Goal: Task Accomplishment & Management: Manage account settings

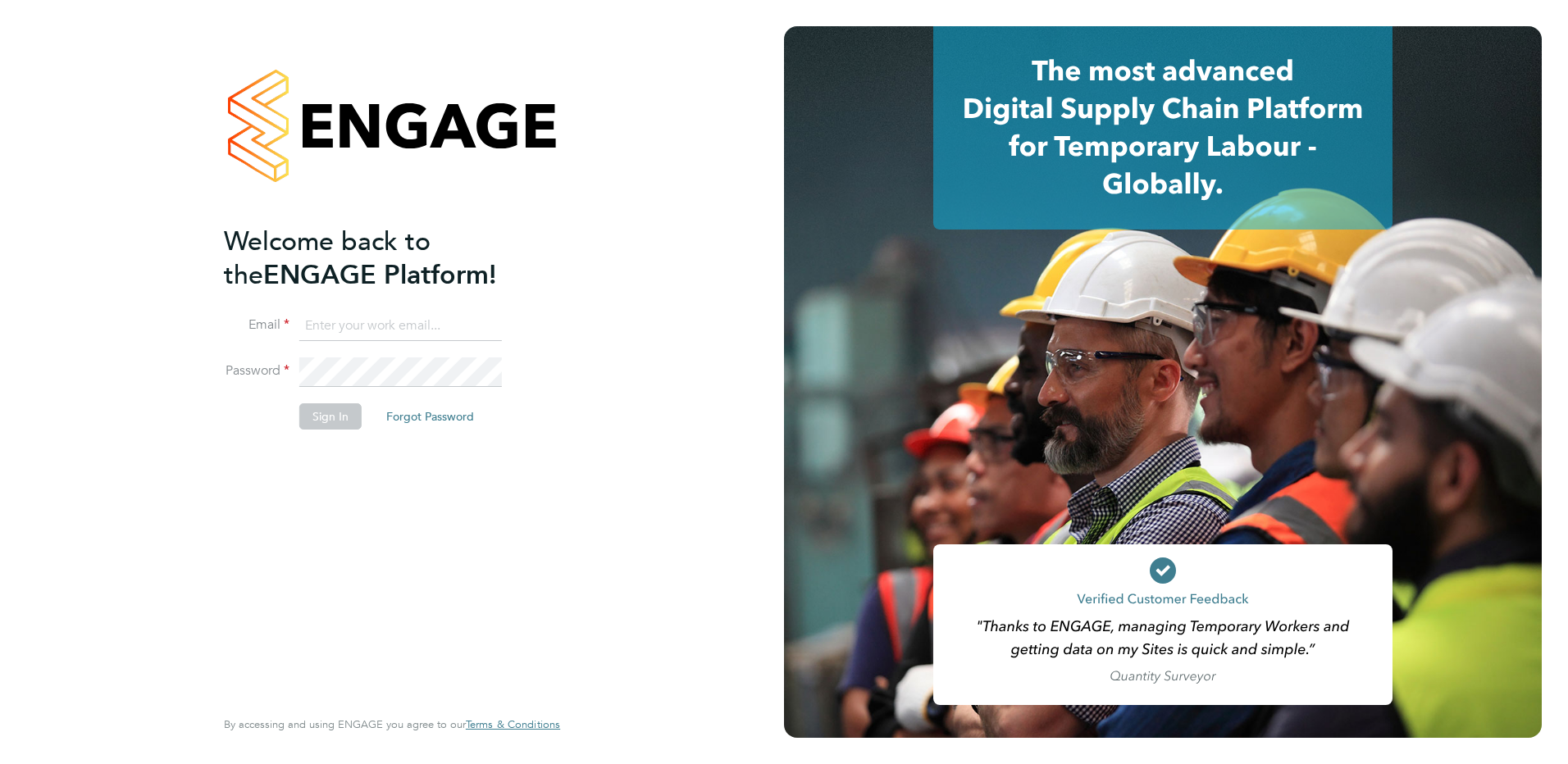
click at [392, 325] on input at bounding box center [400, 326] width 203 height 30
type input "matthew.soulsby@prsjobs.com"
click at [346, 404] on button "Sign In" at bounding box center [330, 417] width 62 height 26
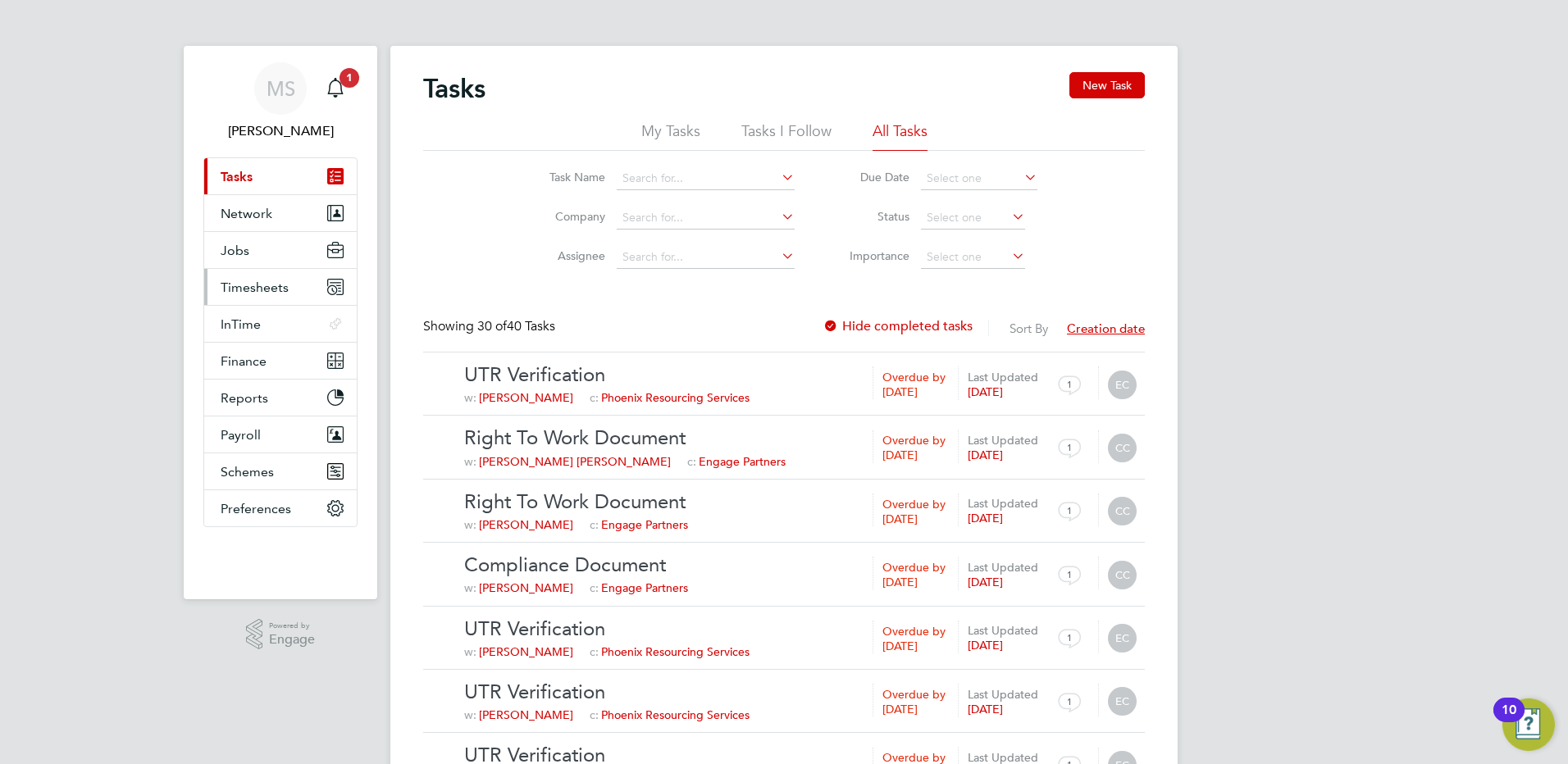
click at [244, 288] on span "Timesheets" at bounding box center [254, 288] width 68 height 16
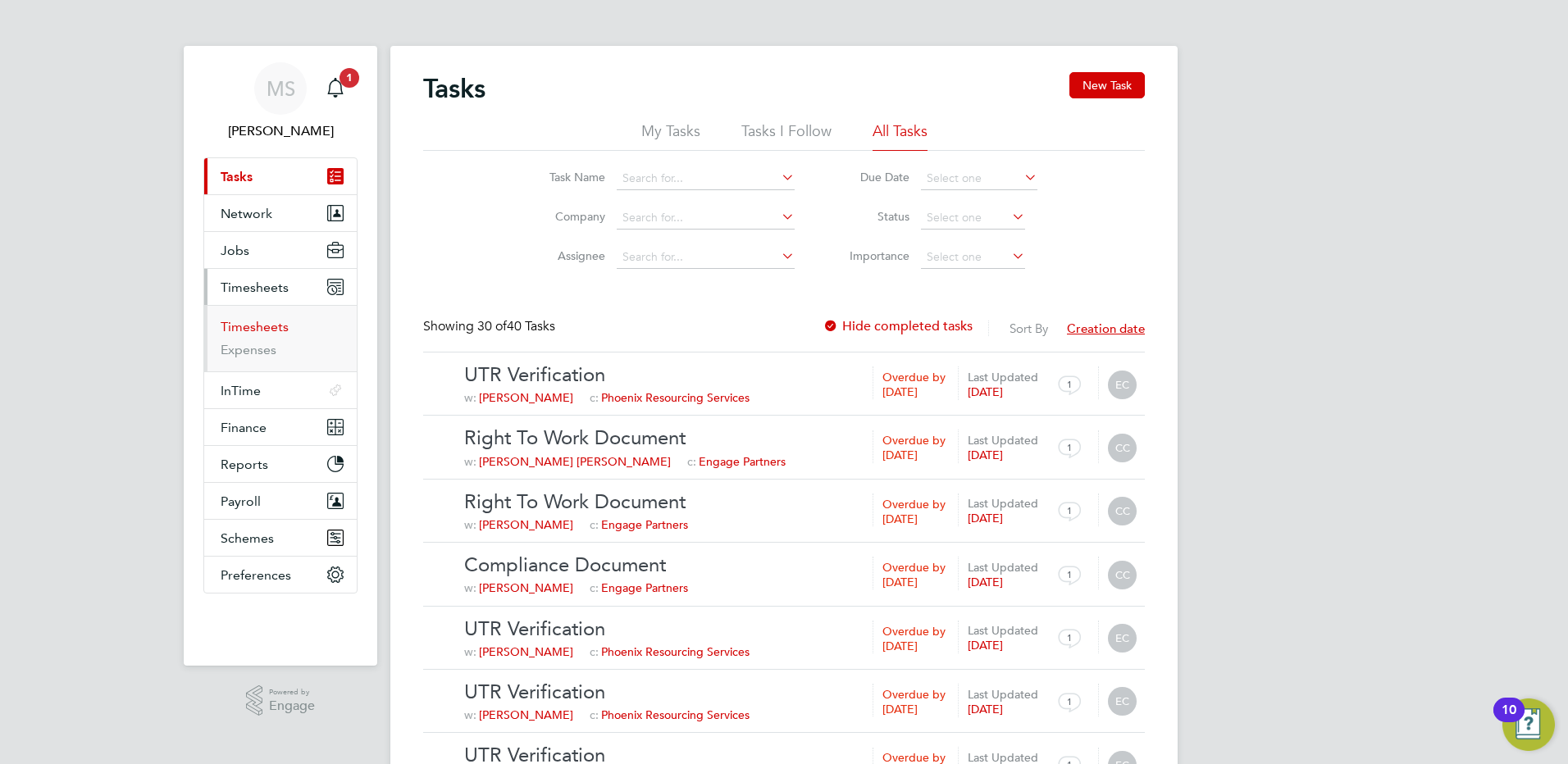
click at [247, 325] on link "Timesheets" at bounding box center [254, 327] width 68 height 16
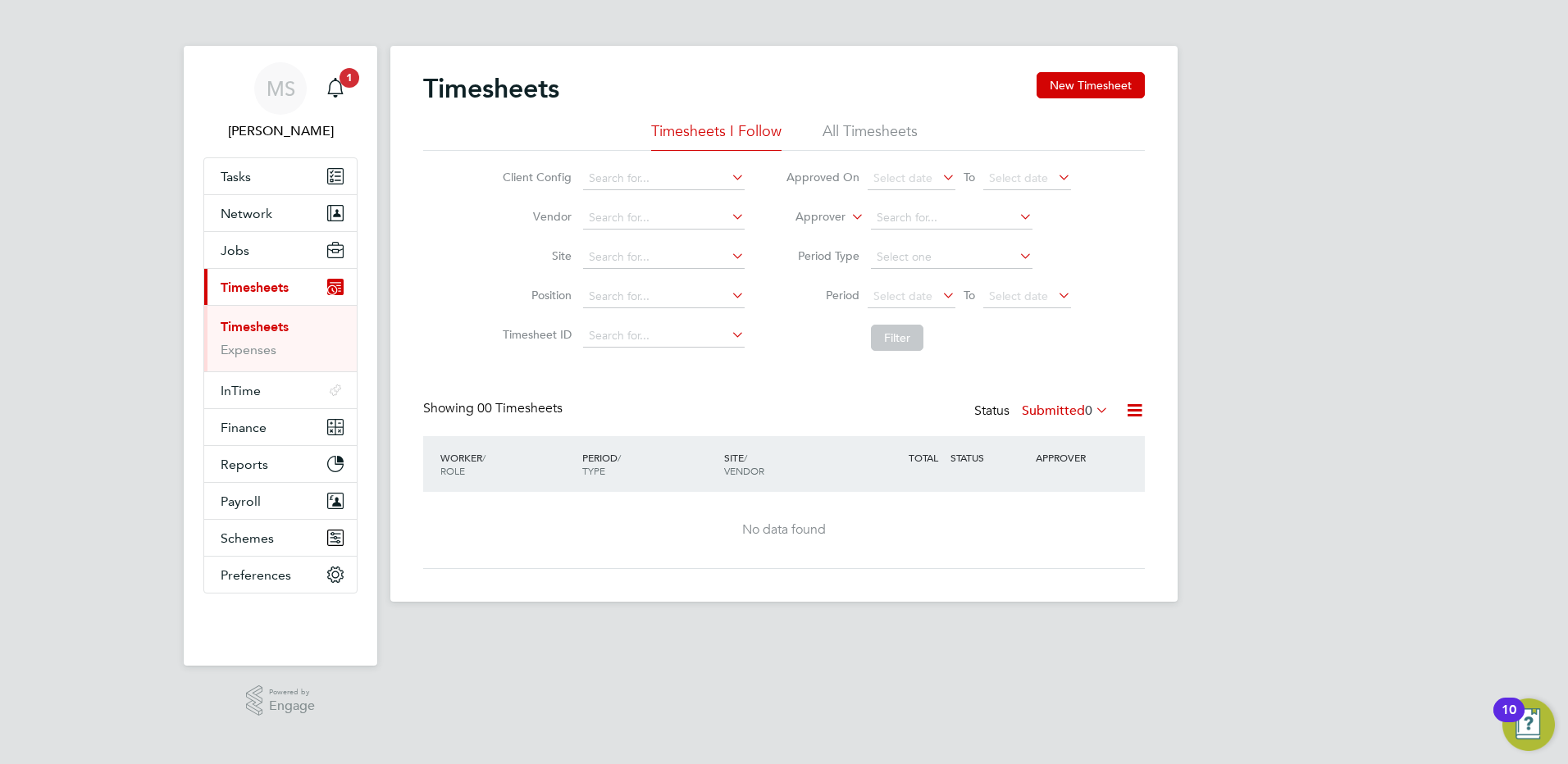
click at [841, 132] on li "All Timesheets" at bounding box center [870, 136] width 95 height 30
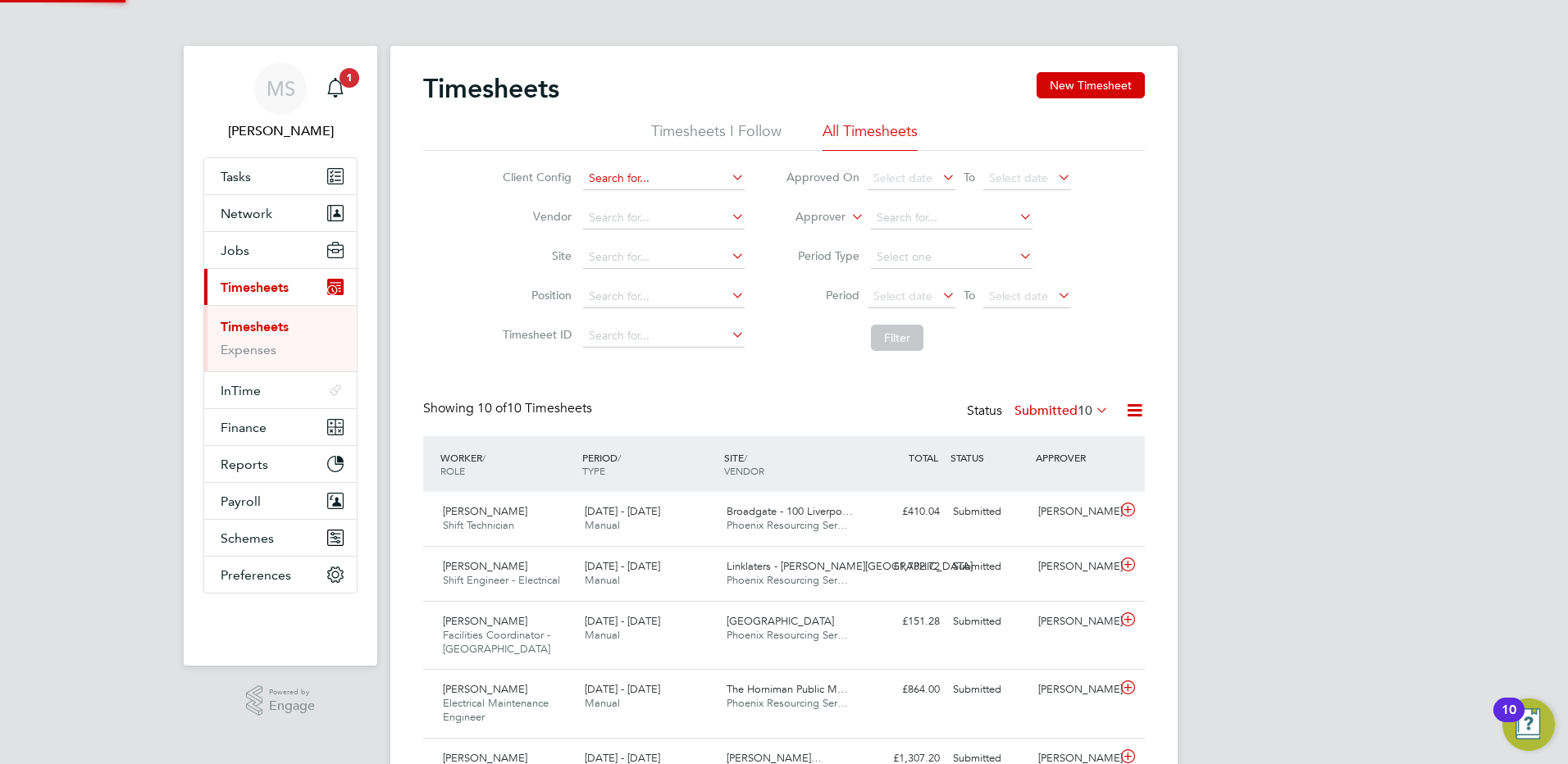
click at [629, 182] on input at bounding box center [664, 179] width 161 height 23
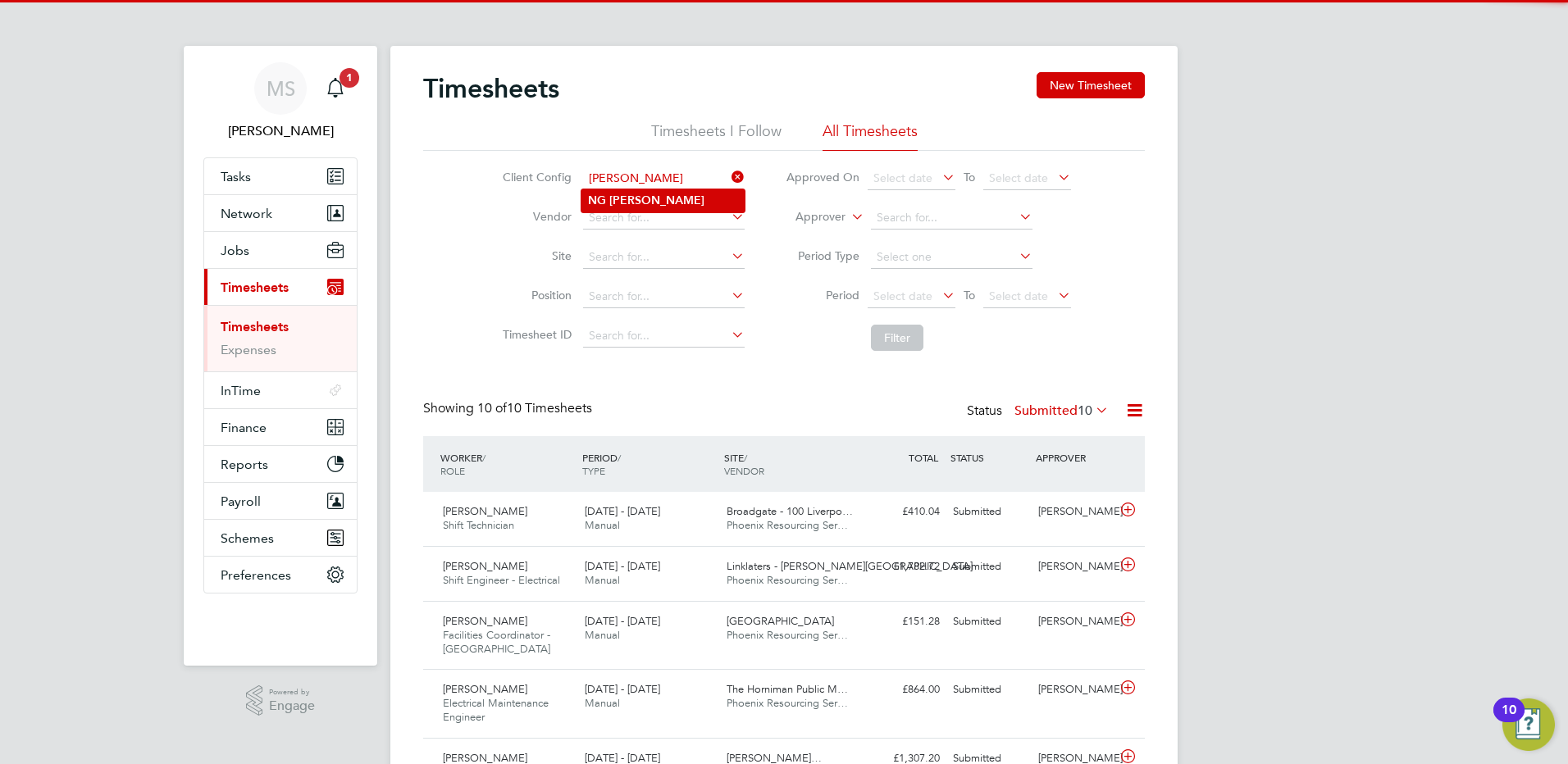
type input "[PERSON_NAME]"
click at [648, 199] on li "NG Bailey" at bounding box center [663, 200] width 163 height 22
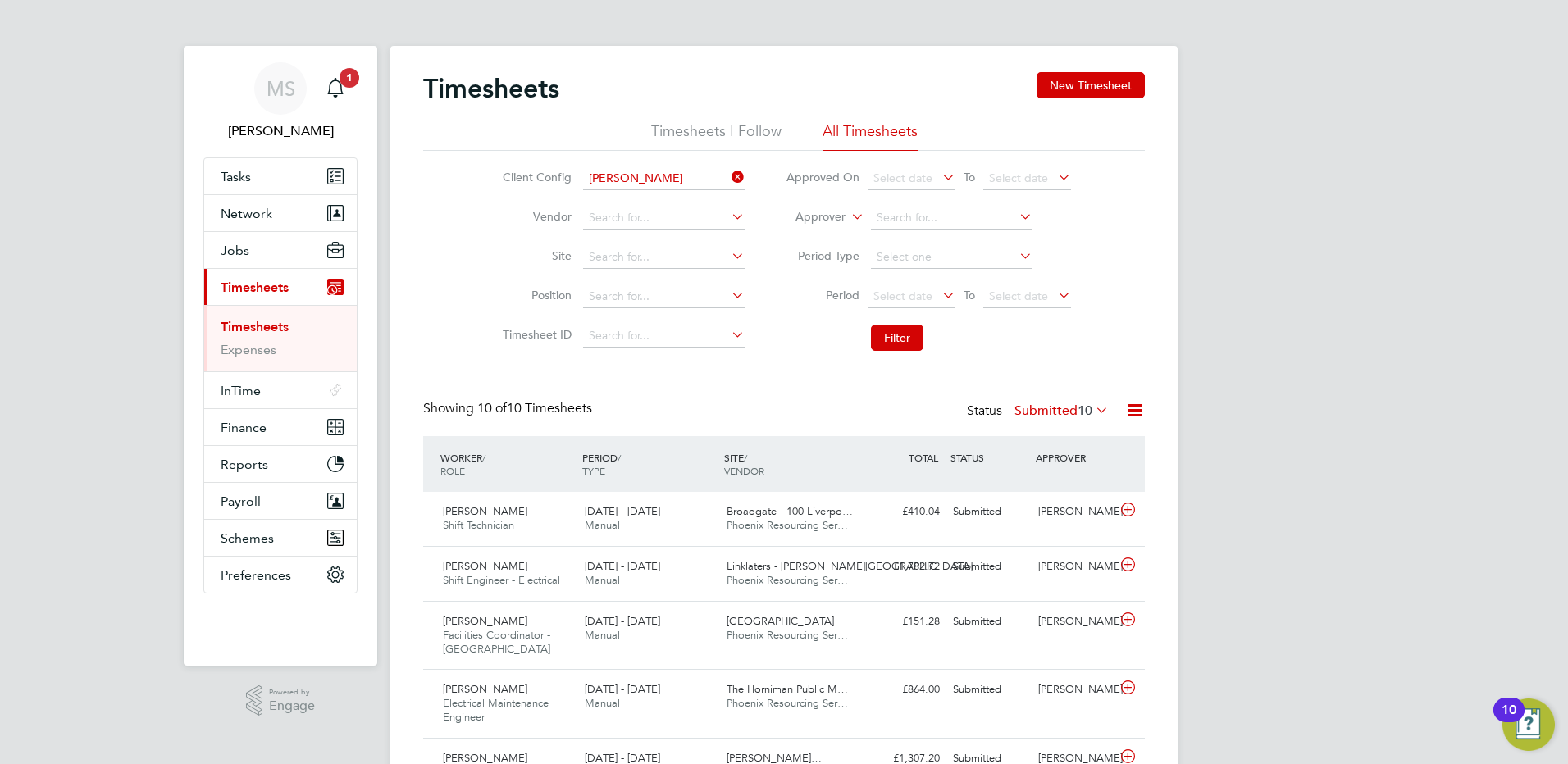
click at [1092, 411] on icon at bounding box center [1092, 410] width 0 height 23
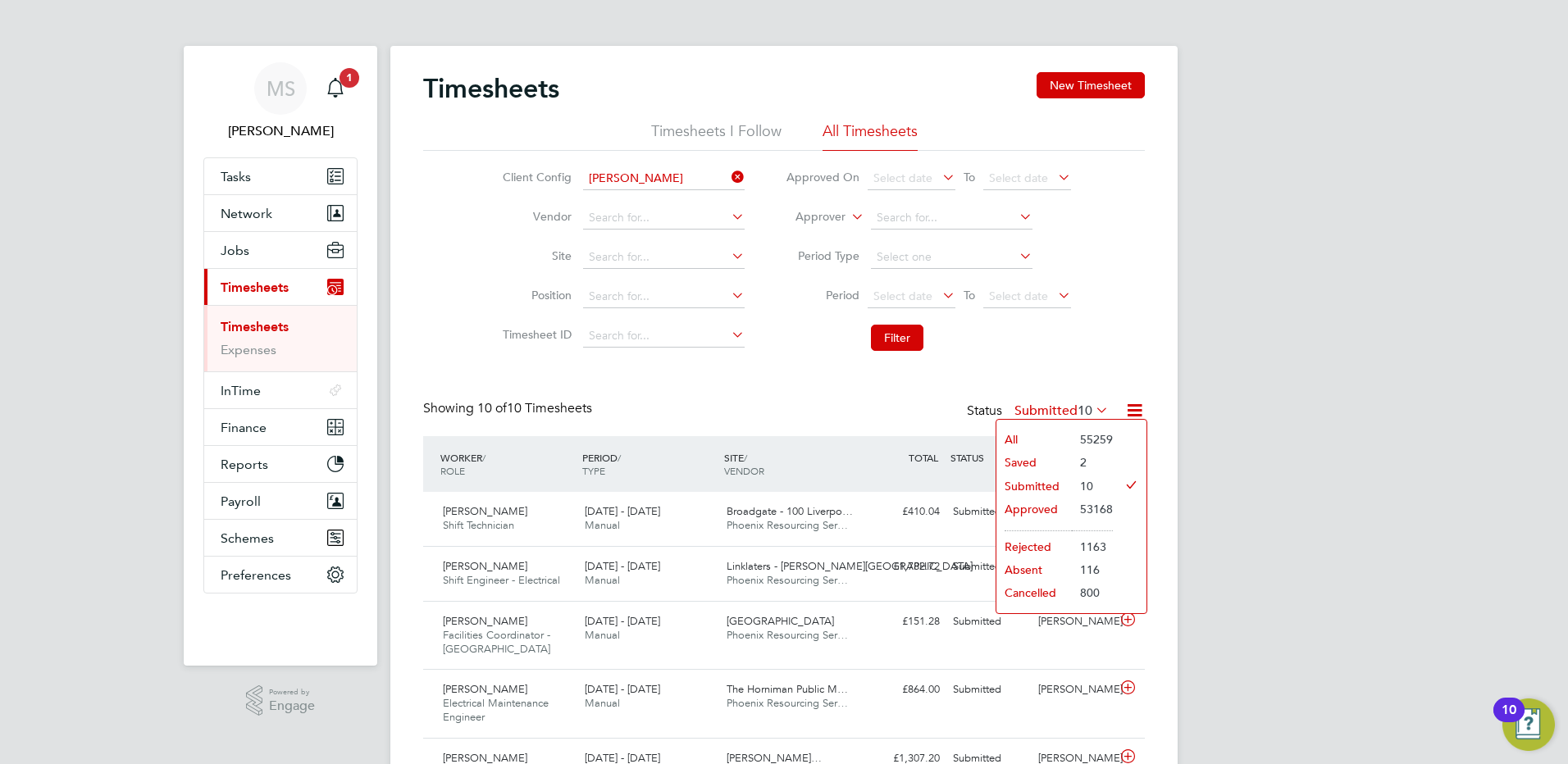
click at [1042, 510] on li "Approved" at bounding box center [1035, 509] width 75 height 23
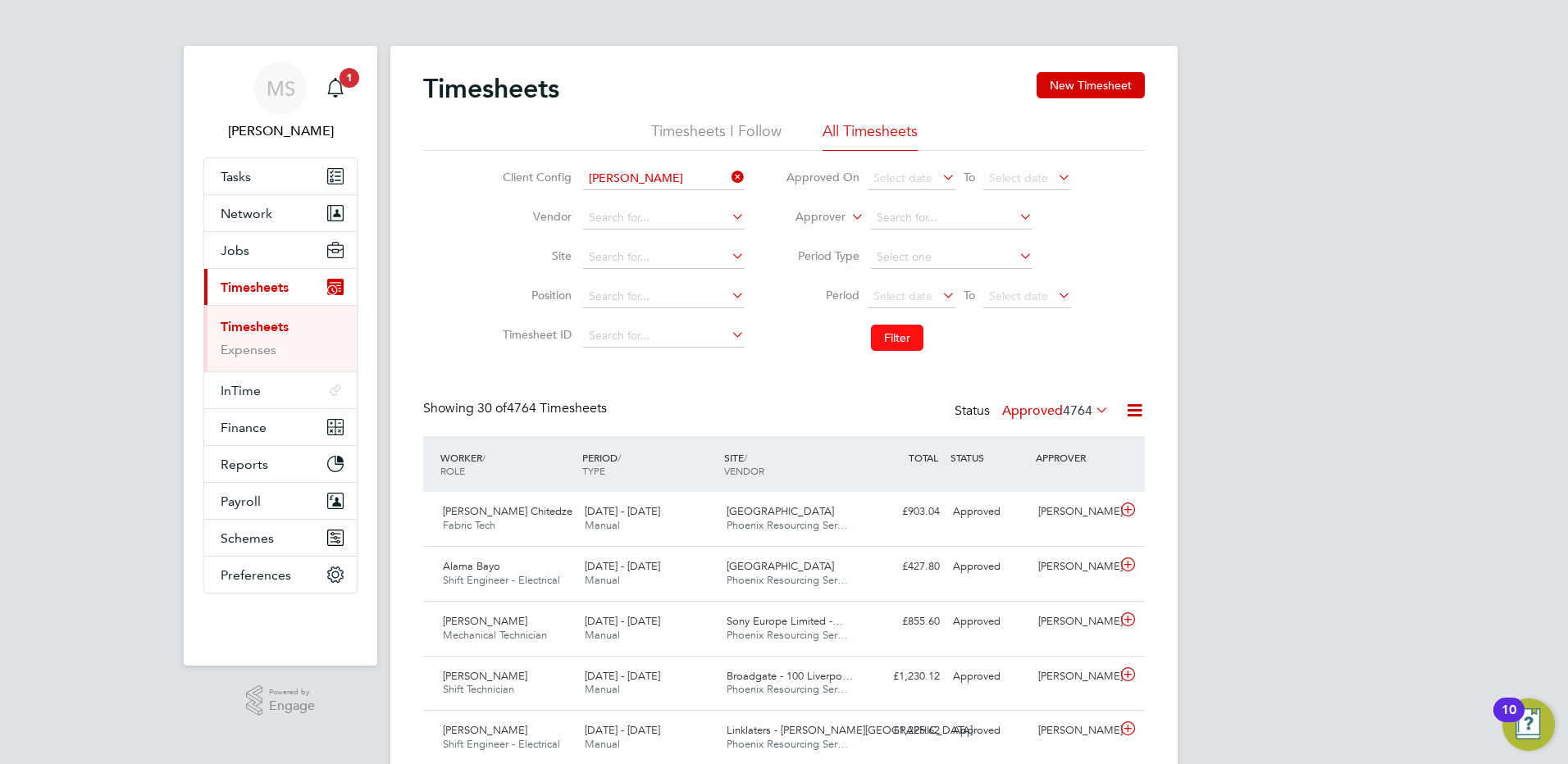
click at [899, 332] on button "Filter" at bounding box center [898, 338] width 53 height 26
click at [1089, 409] on span "4764" at bounding box center [1078, 411] width 30 height 17
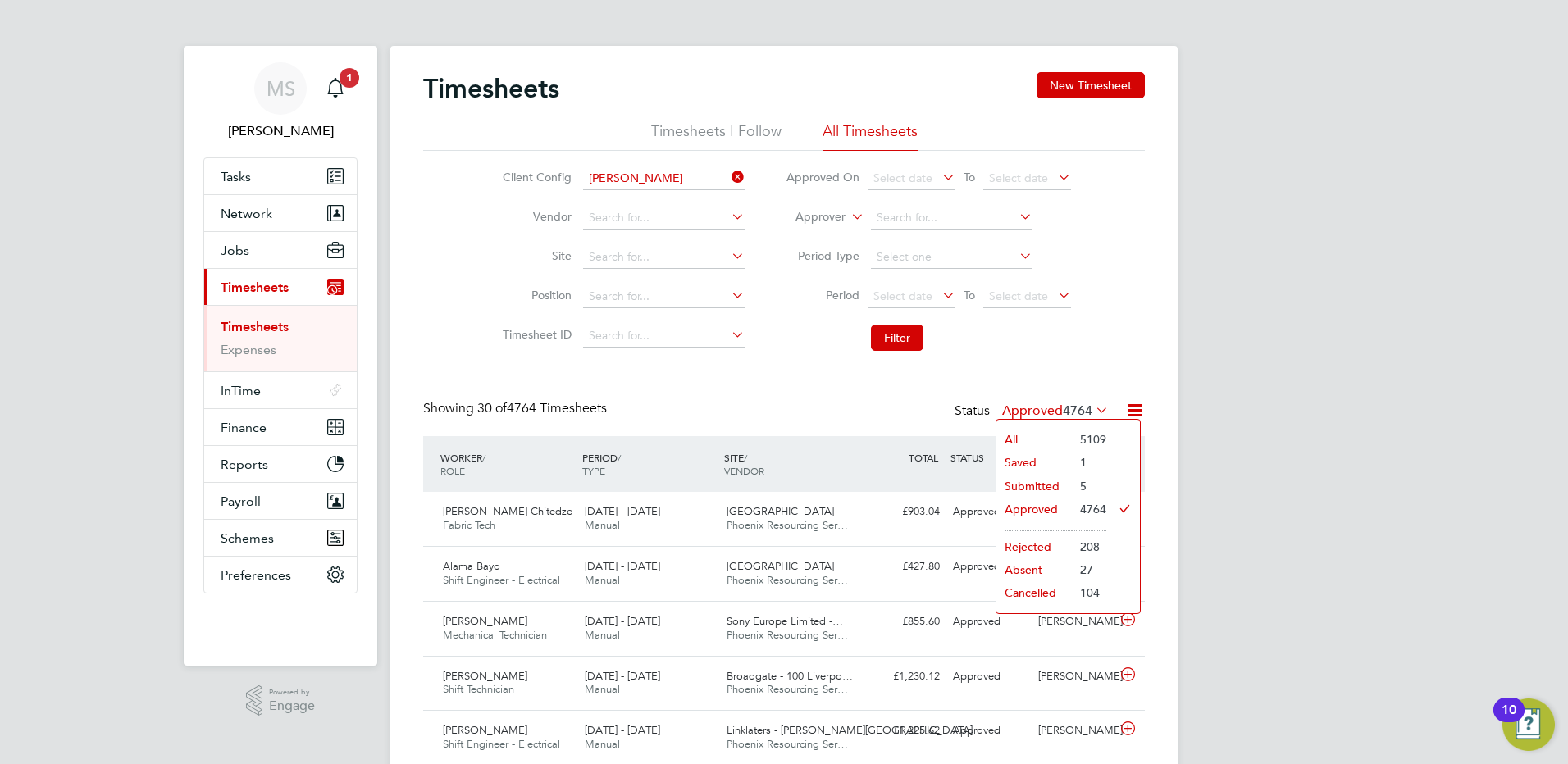
click at [1026, 462] on li "Saved" at bounding box center [1035, 462] width 75 height 23
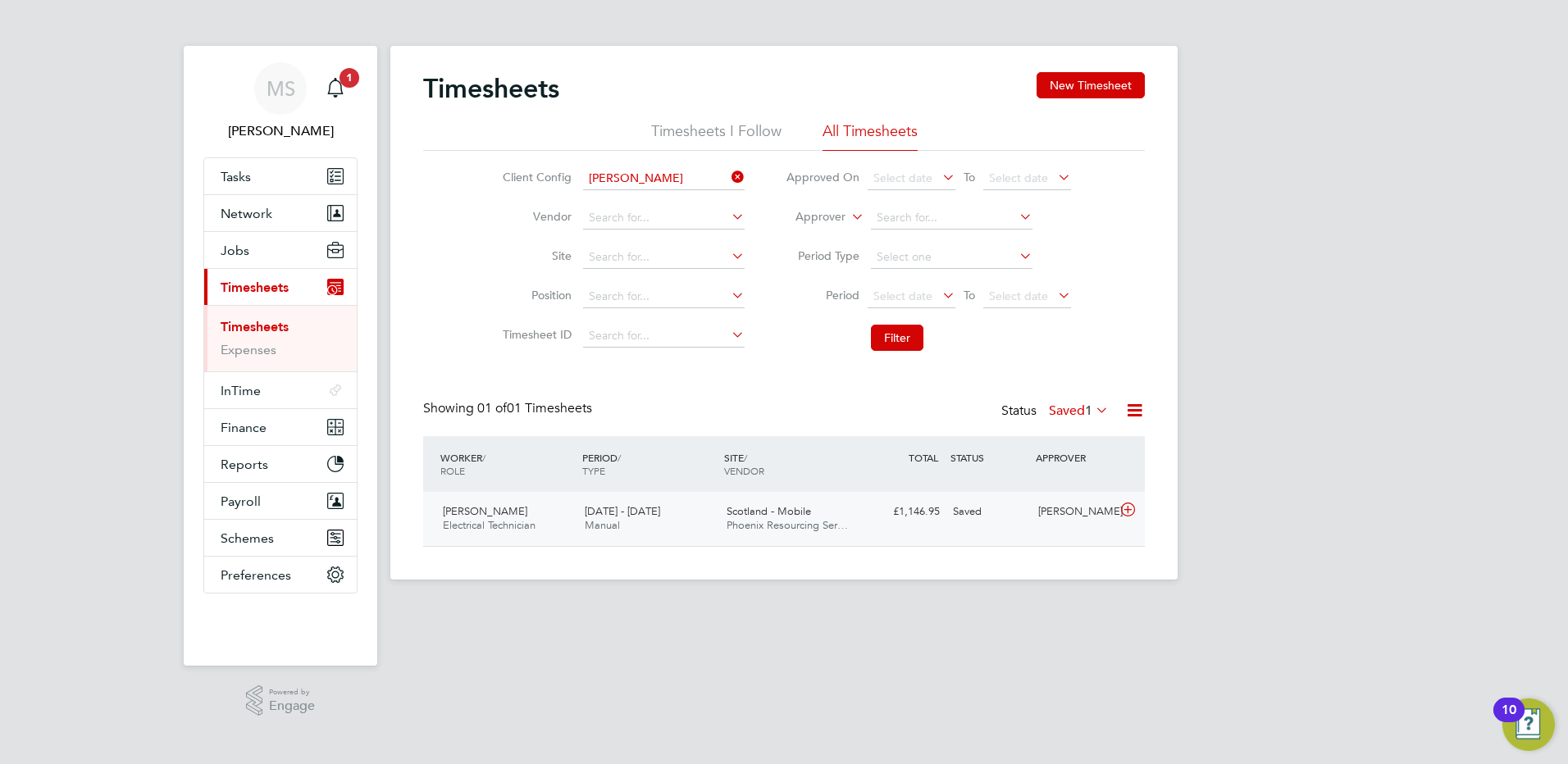
click at [656, 534] on div "[DATE] - [DATE] Manual" at bounding box center [649, 518] width 142 height 41
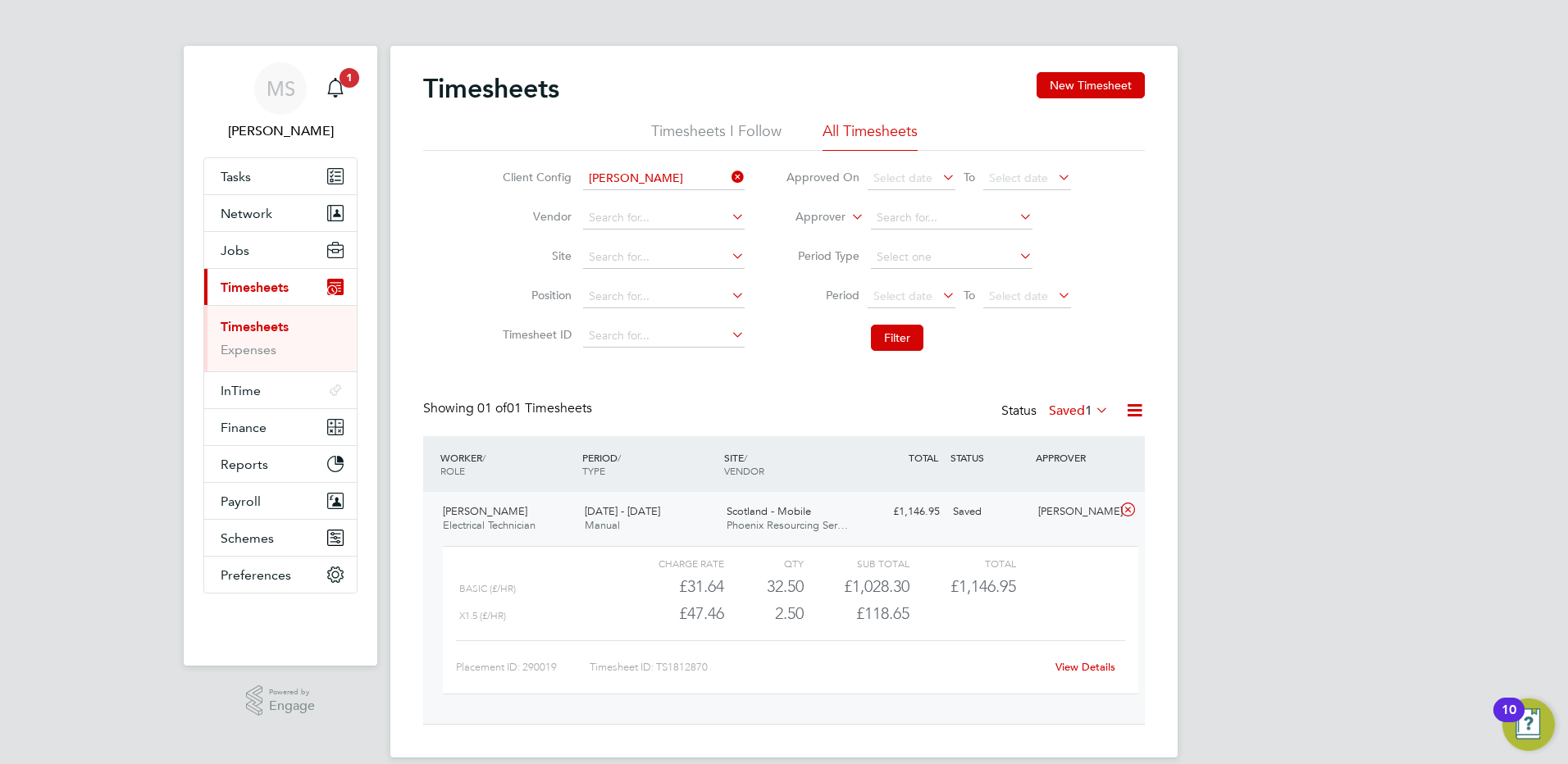
click at [1080, 665] on link "View Details" at bounding box center [1085, 668] width 60 height 14
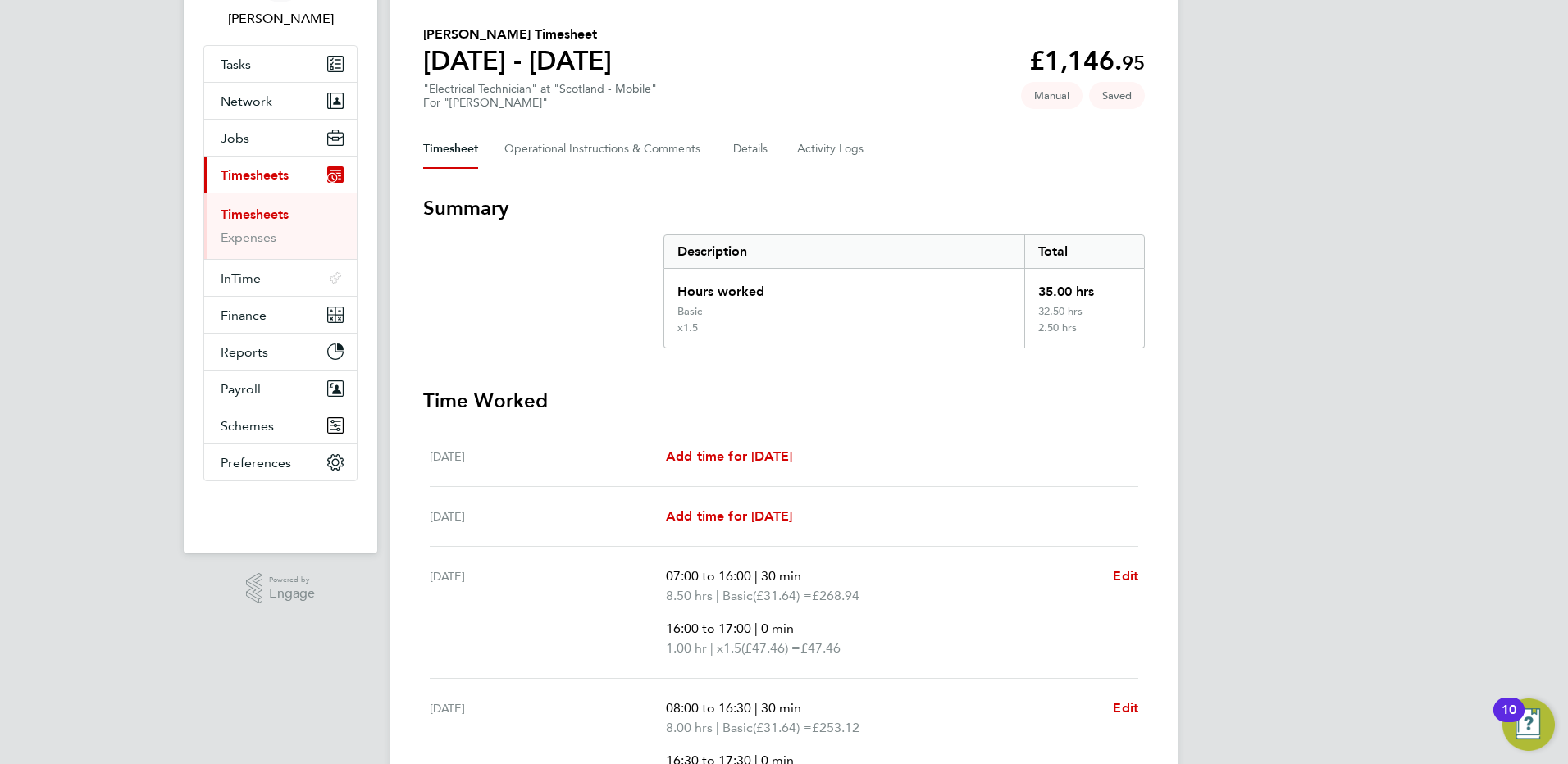
scroll to position [82, 0]
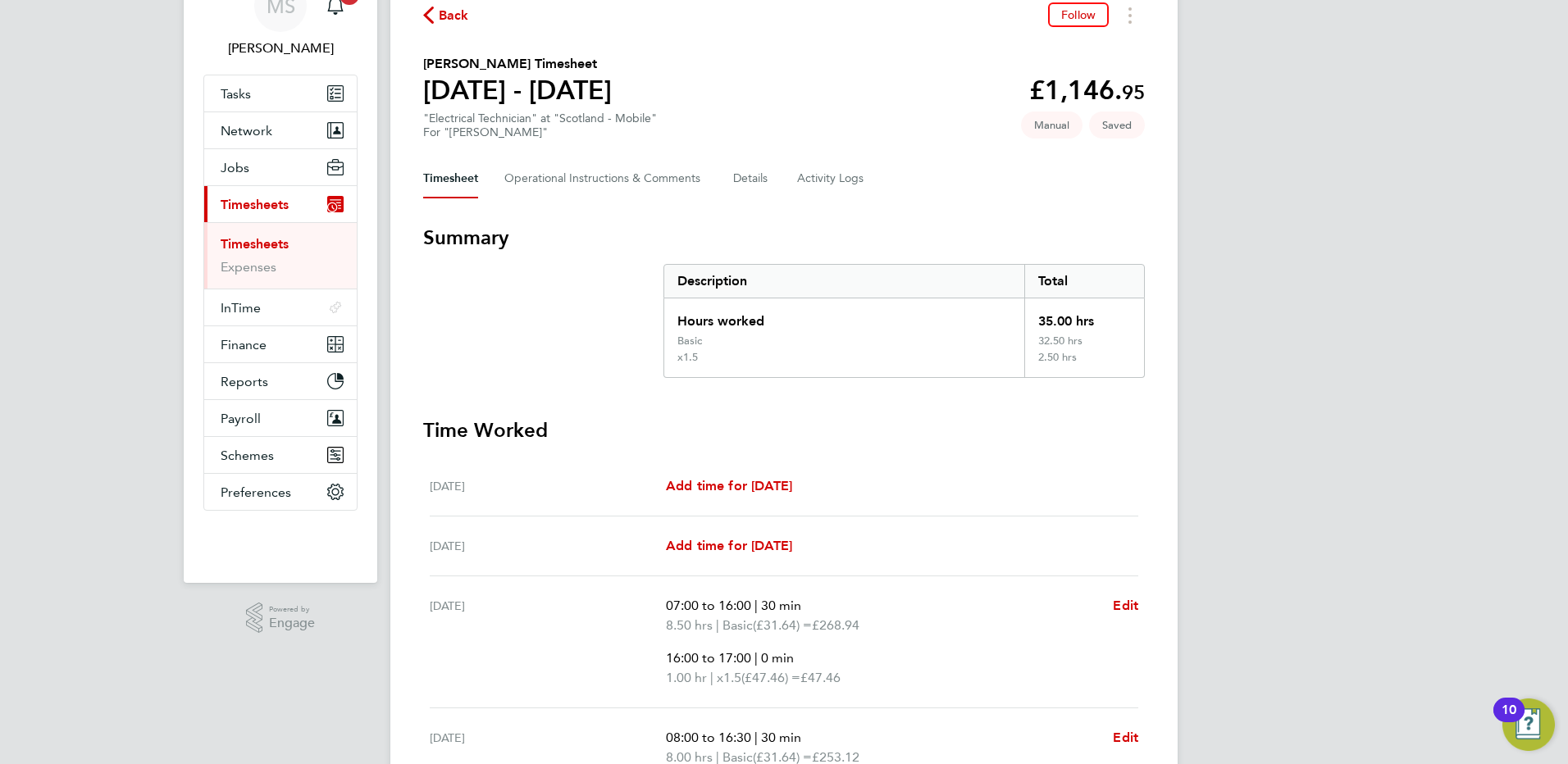
click at [449, 13] on span "Back" at bounding box center [454, 16] width 31 height 19
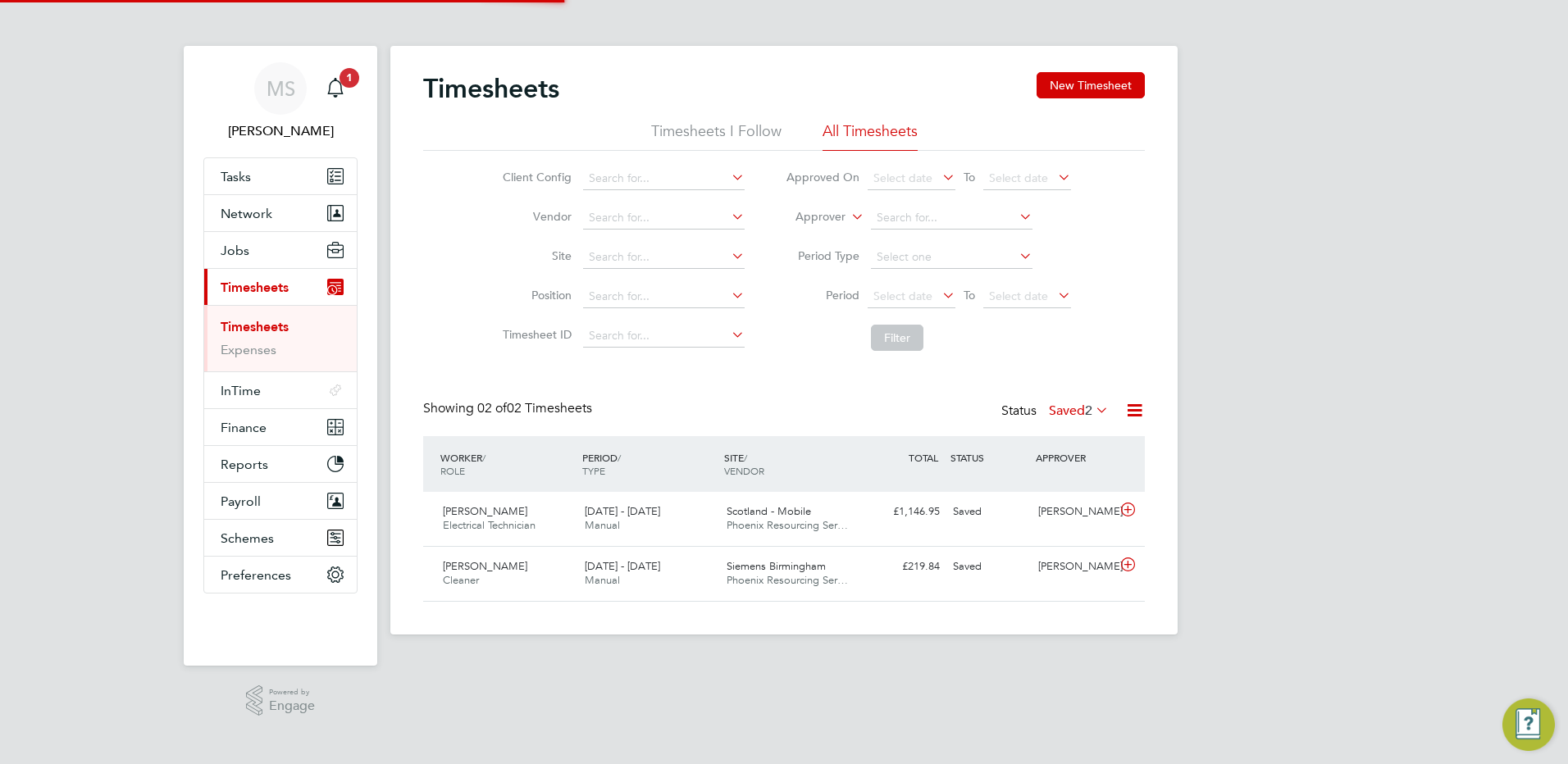
scroll to position [42, 143]
click at [342, 88] on icon "Main navigation" at bounding box center [335, 88] width 19 height 19
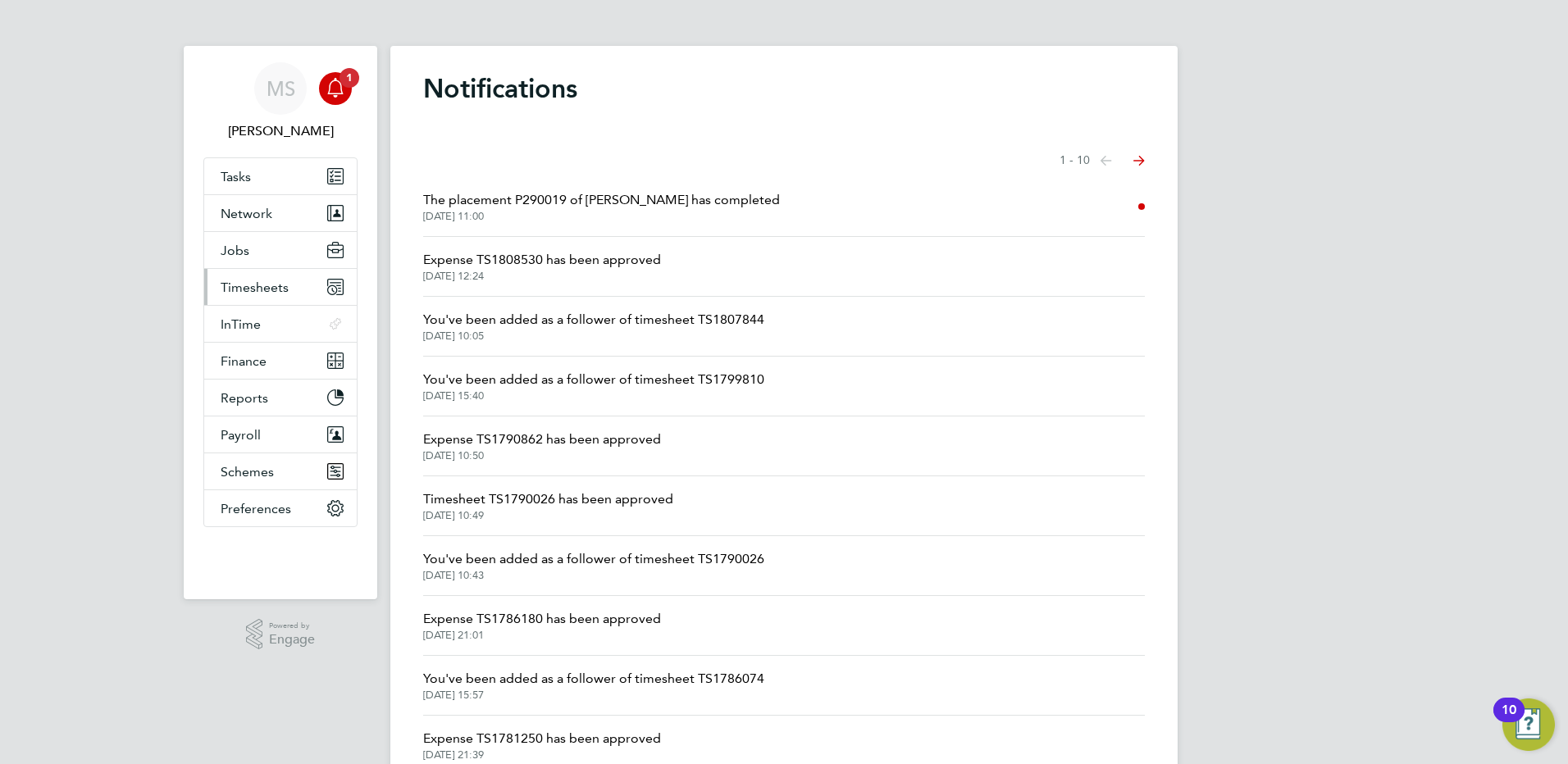
click at [252, 290] on span "Timesheets" at bounding box center [254, 288] width 68 height 16
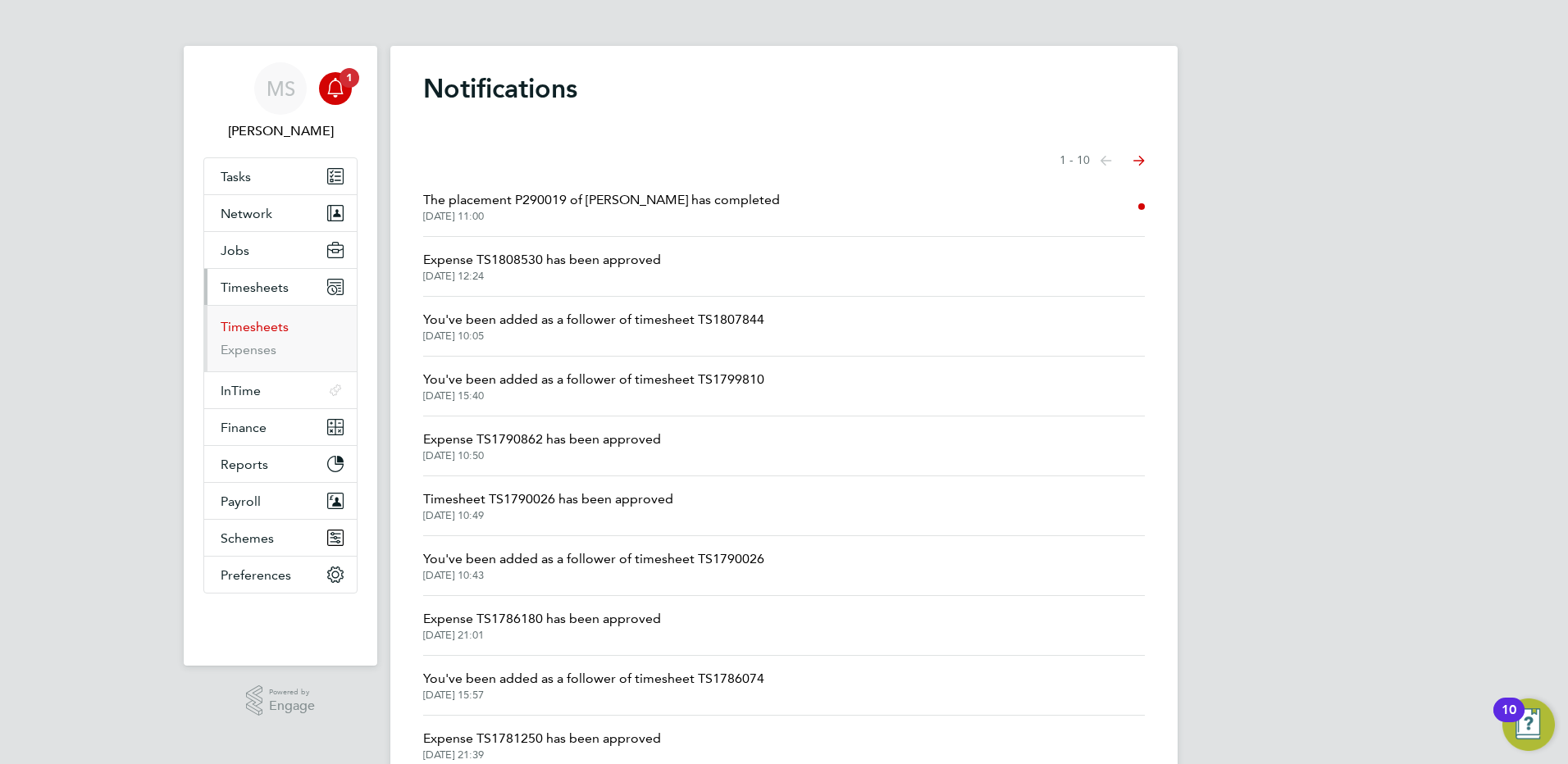
click at [268, 328] on link "Timesheets" at bounding box center [254, 327] width 68 height 16
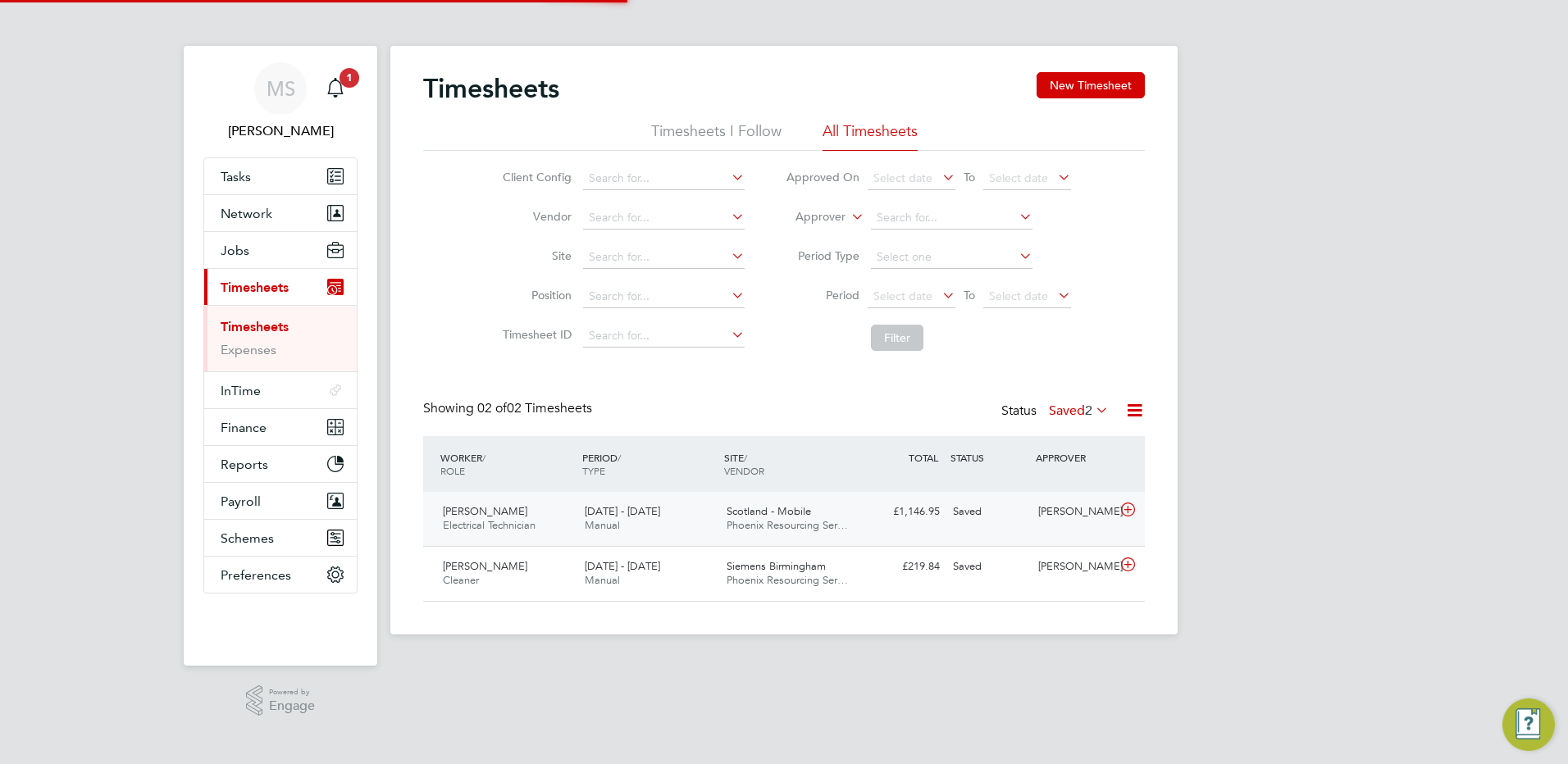
scroll to position [42, 143]
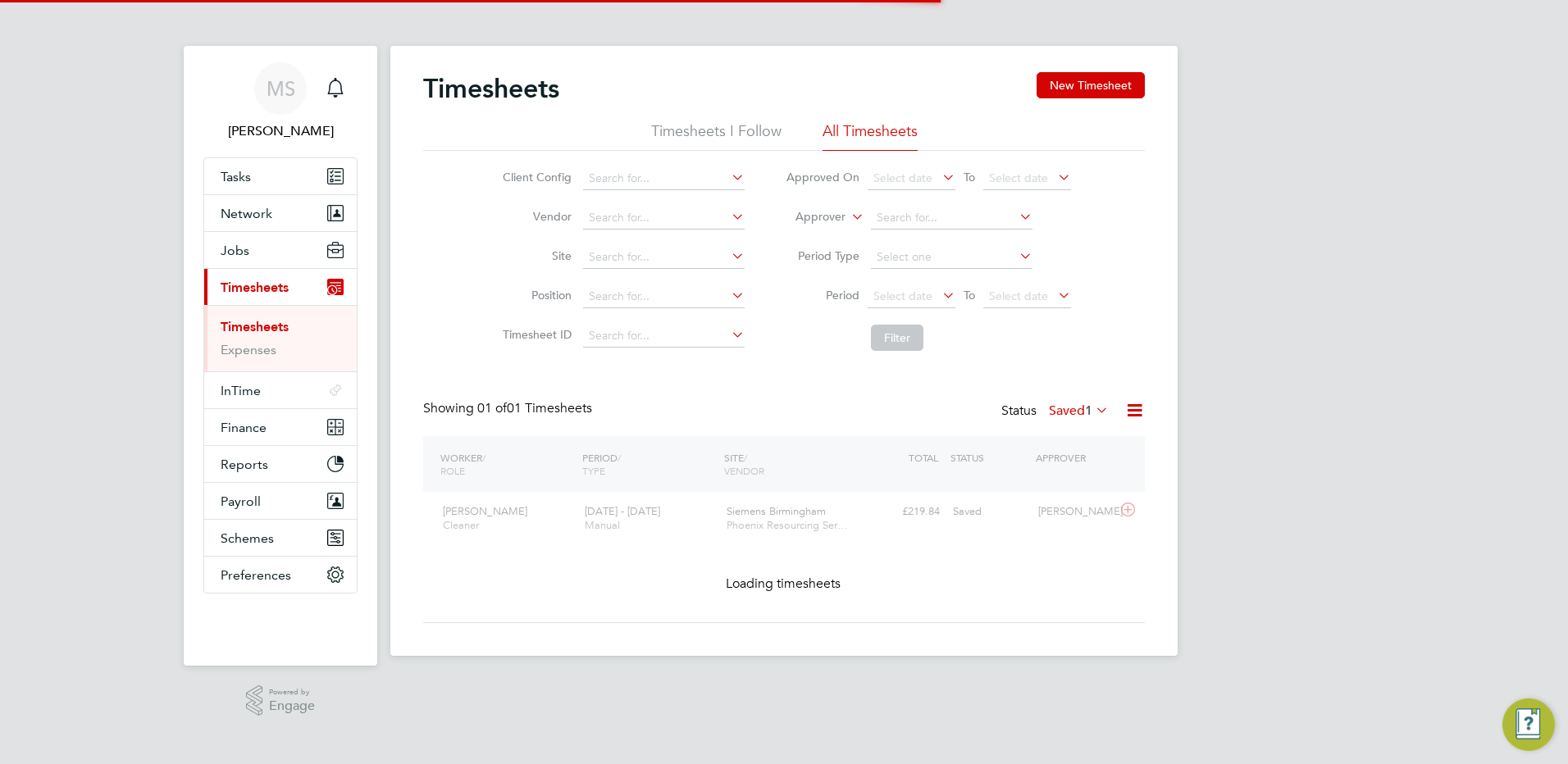
scroll to position [42, 143]
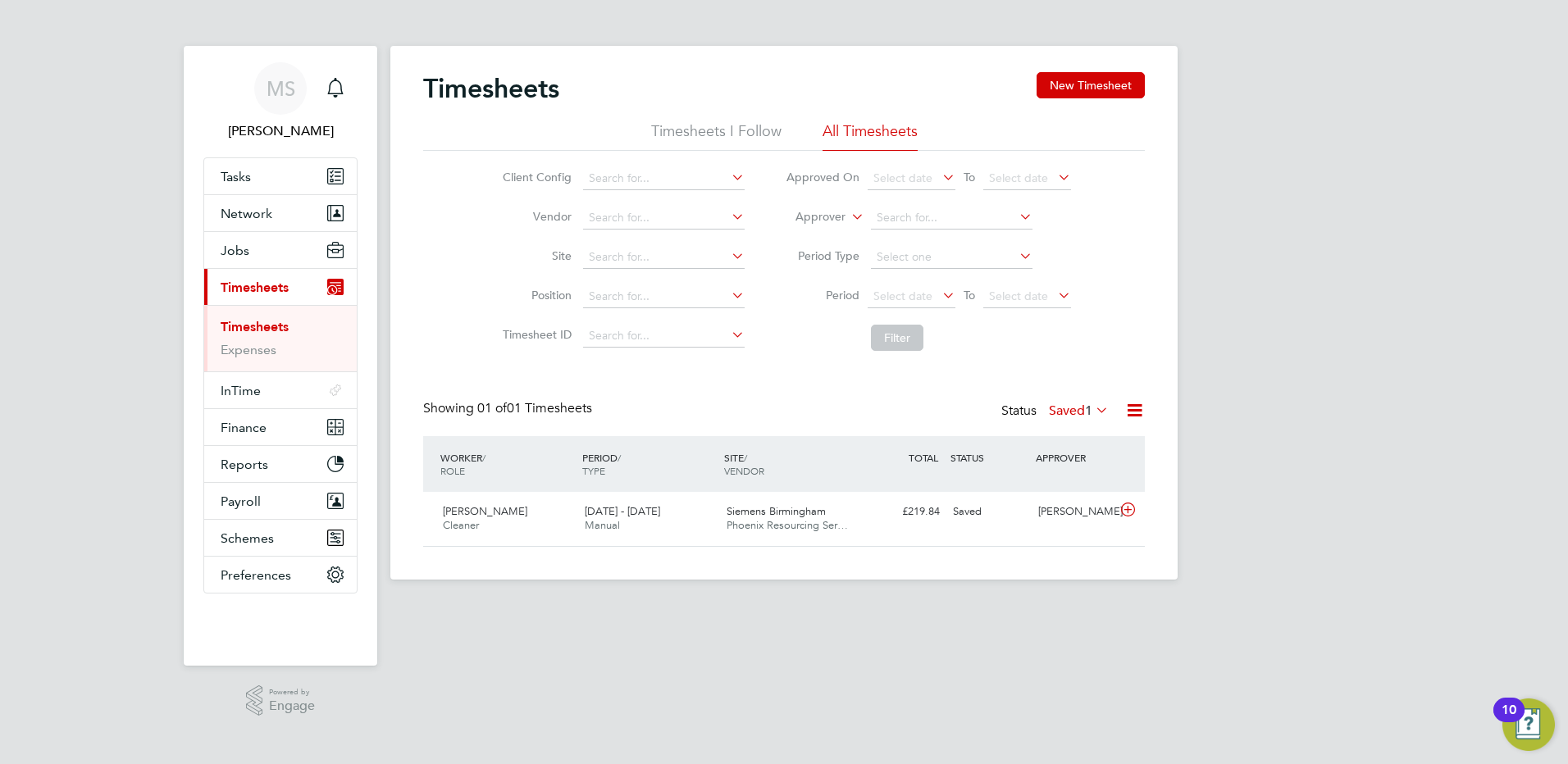
click at [280, 328] on link "Timesheets" at bounding box center [254, 327] width 68 height 16
click at [1070, 412] on label "Saved 1" at bounding box center [1079, 411] width 60 height 17
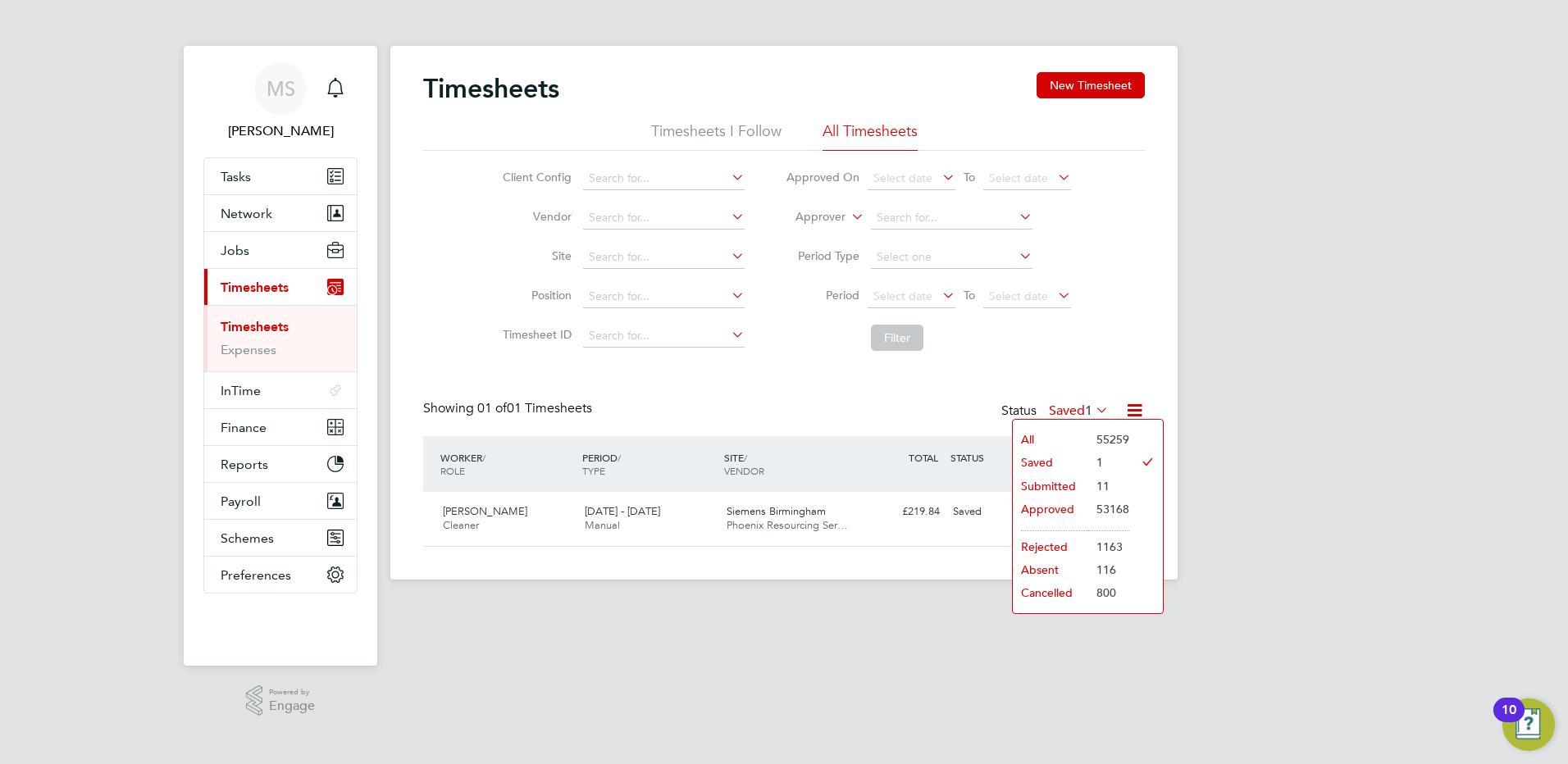
click at [1055, 481] on li "Submitted" at bounding box center [1050, 486] width 75 height 23
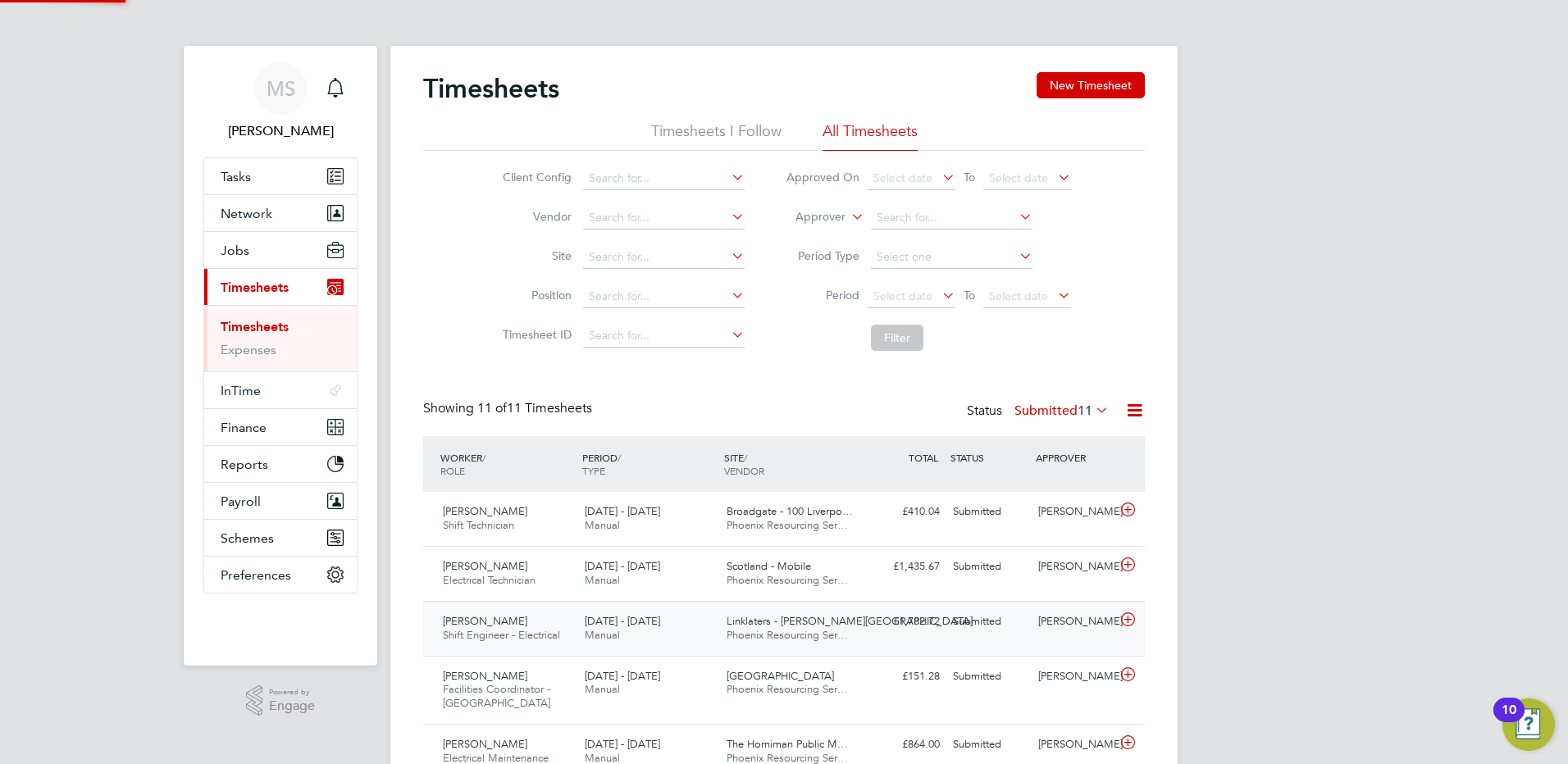
scroll to position [0, 0]
click at [677, 582] on div "[DATE] - [DATE] Manual" at bounding box center [649, 574] width 142 height 41
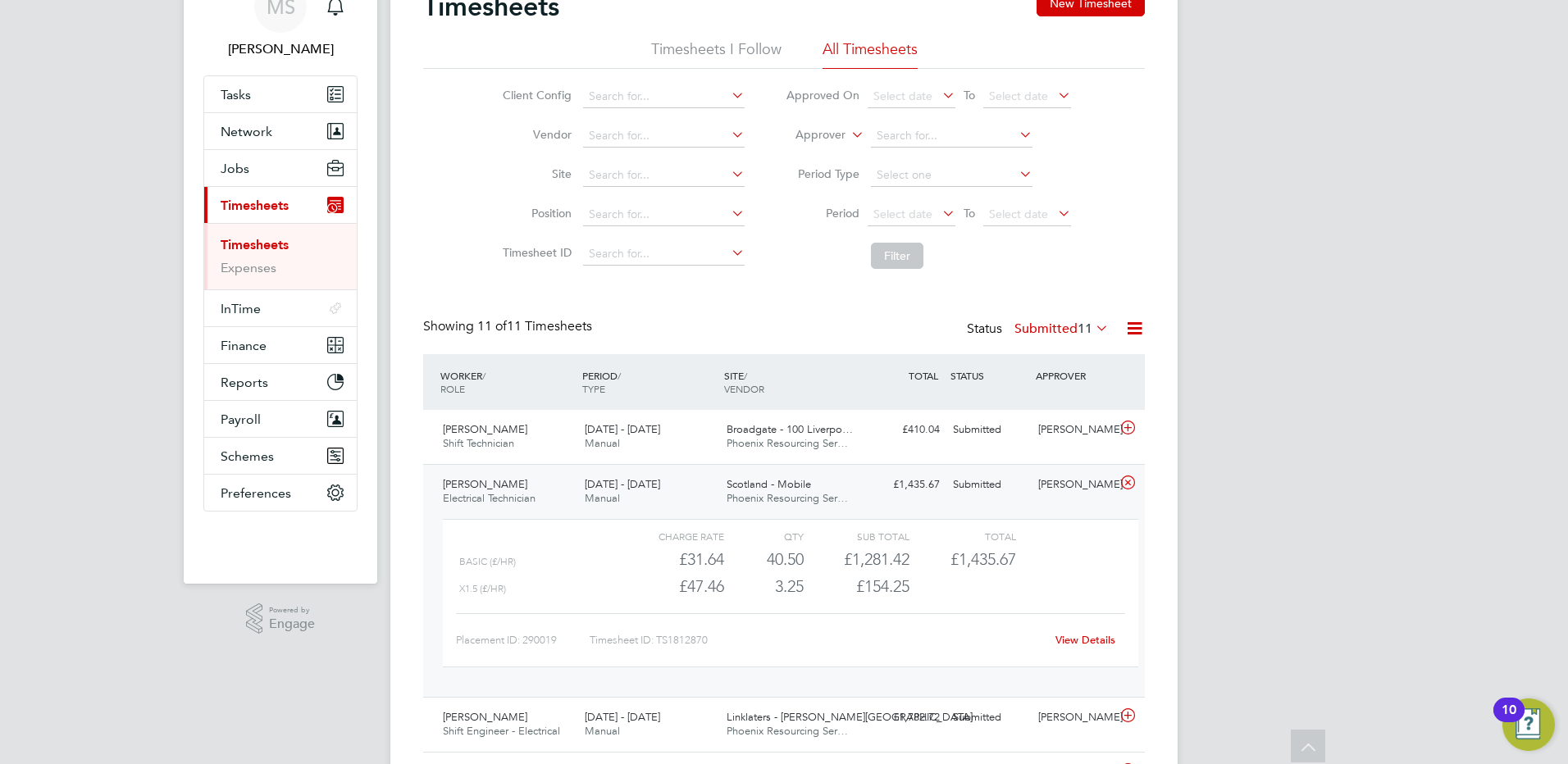
click at [1073, 642] on link "View Details" at bounding box center [1085, 640] width 60 height 14
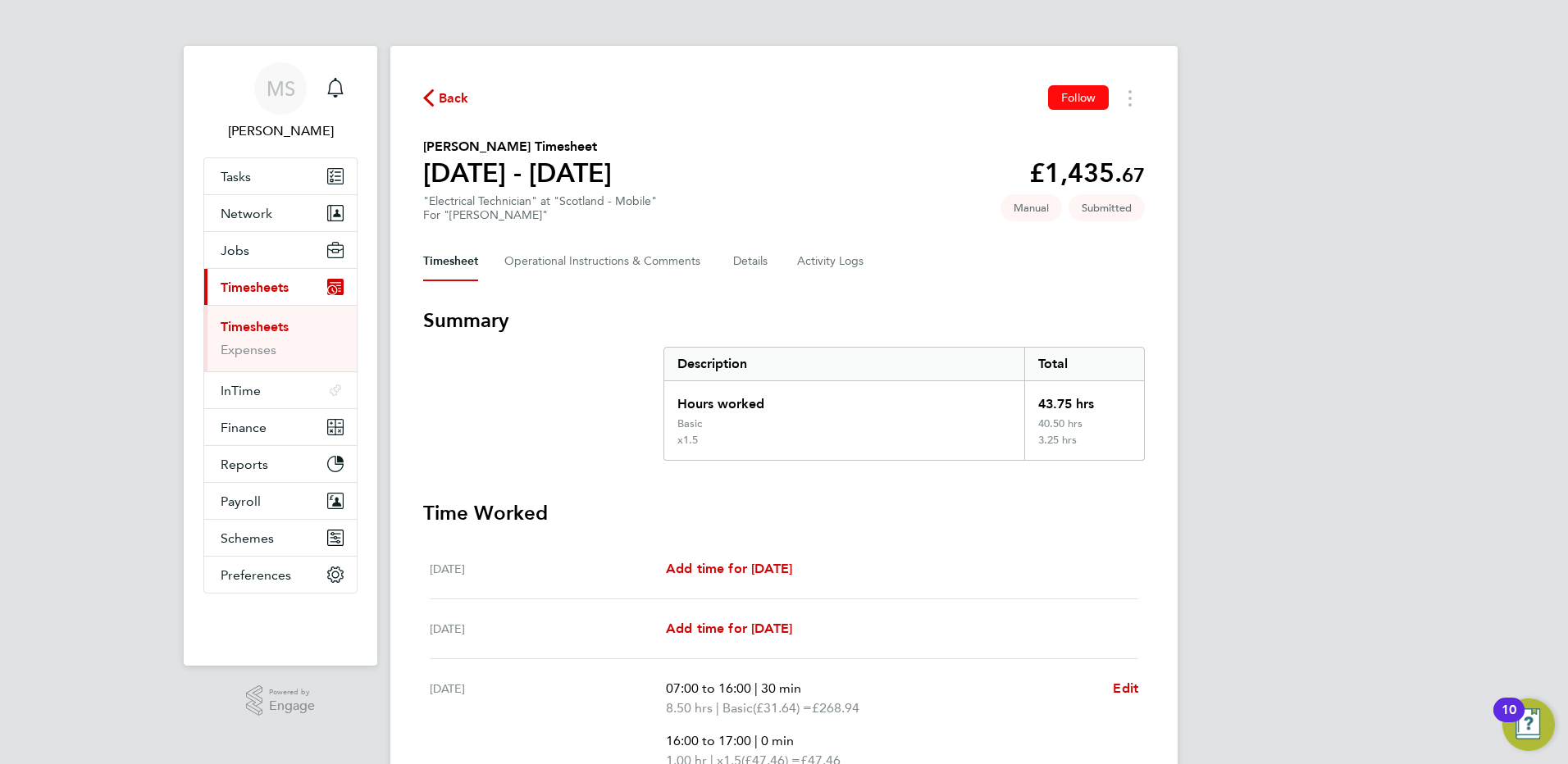
click at [1092, 93] on span "Follow" at bounding box center [1078, 97] width 34 height 15
click at [756, 258] on button "Details" at bounding box center [752, 261] width 38 height 39
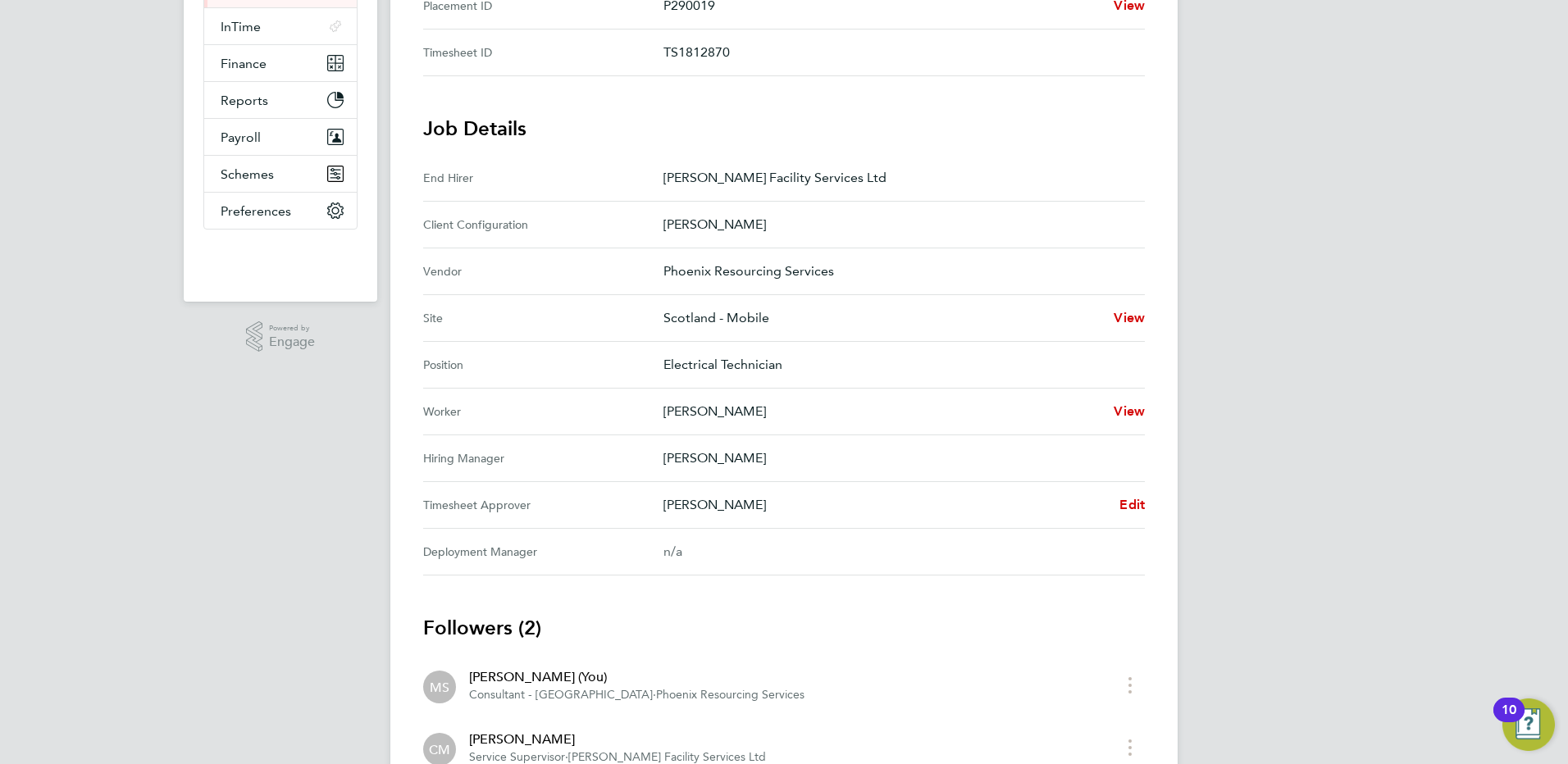
scroll to position [490, 0]
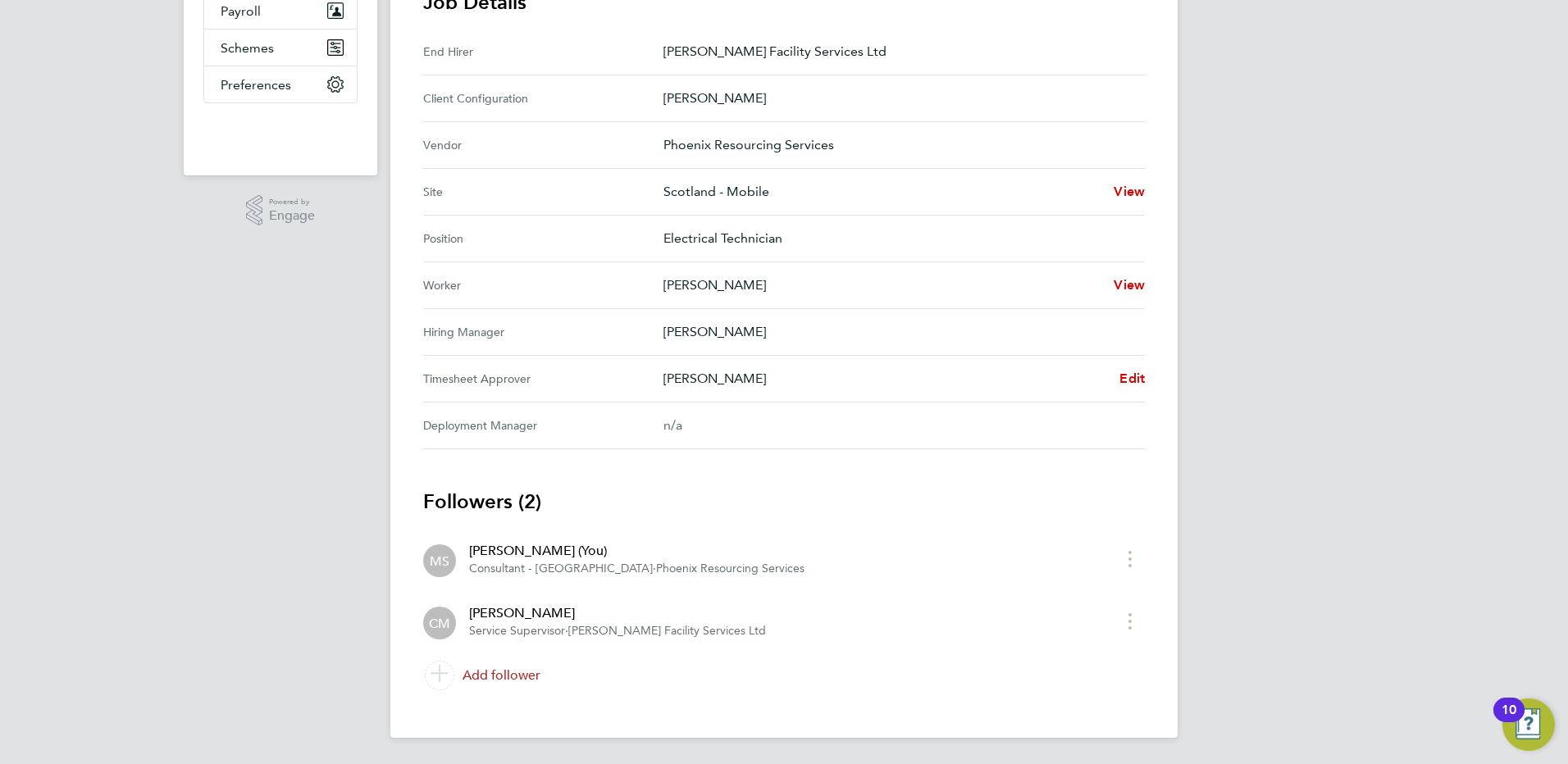
click at [516, 680] on link "Add follower" at bounding box center [784, 675] width 722 height 46
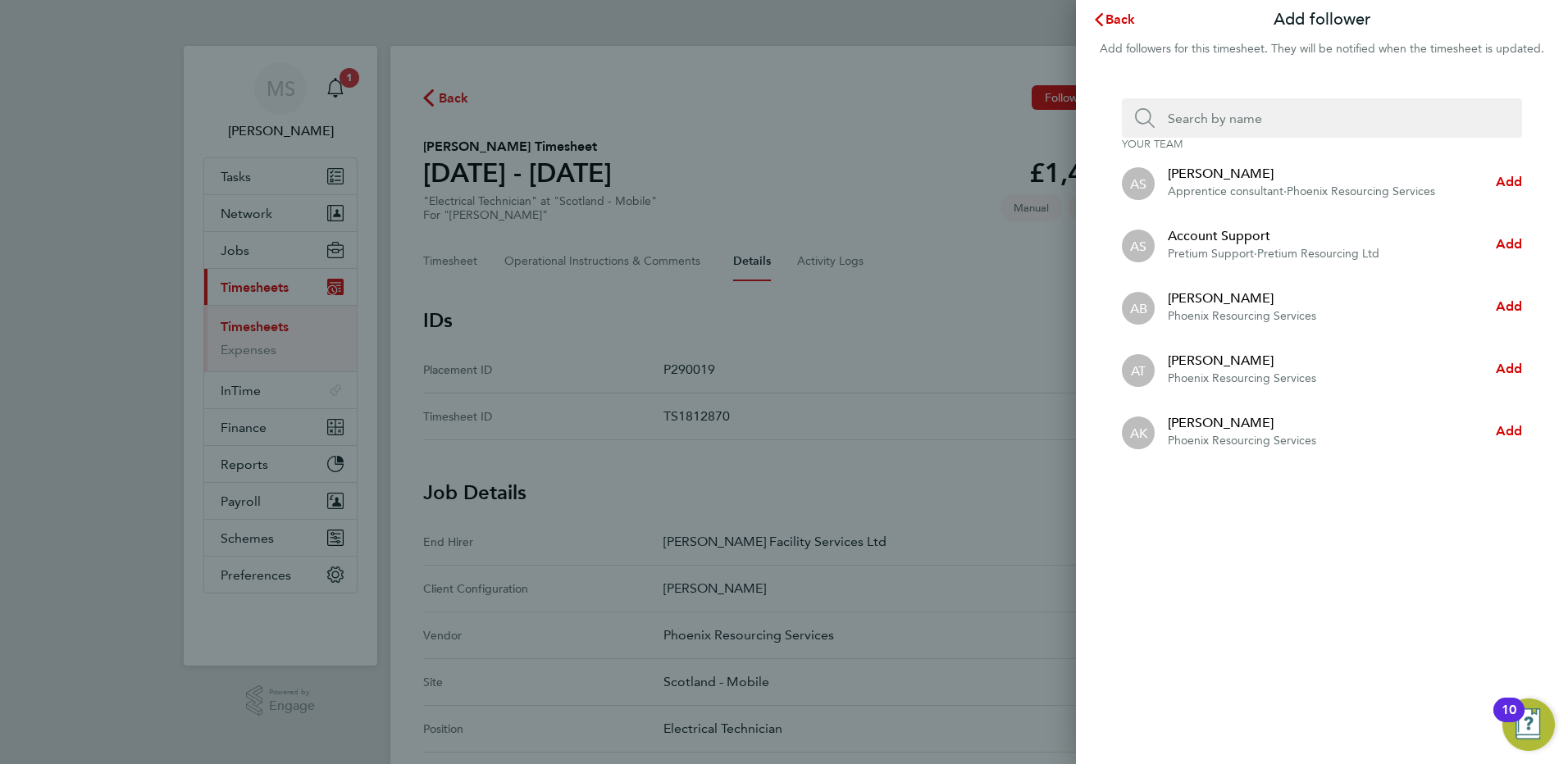
click at [1213, 123] on input "Search team member by name:" at bounding box center [1328, 118] width 347 height 39
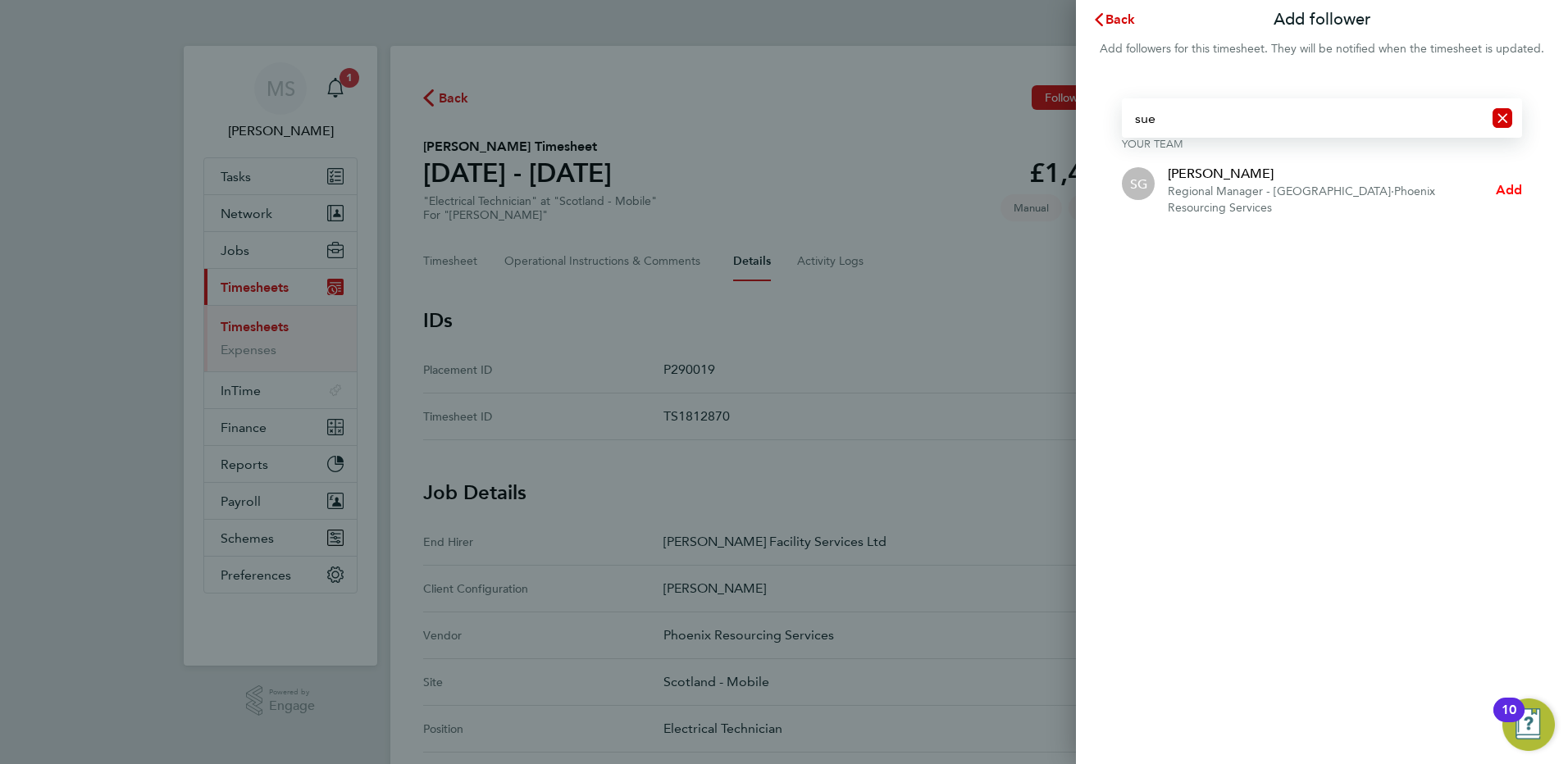
type input "sue"
click at [1505, 193] on span "Add" at bounding box center [1509, 190] width 26 height 16
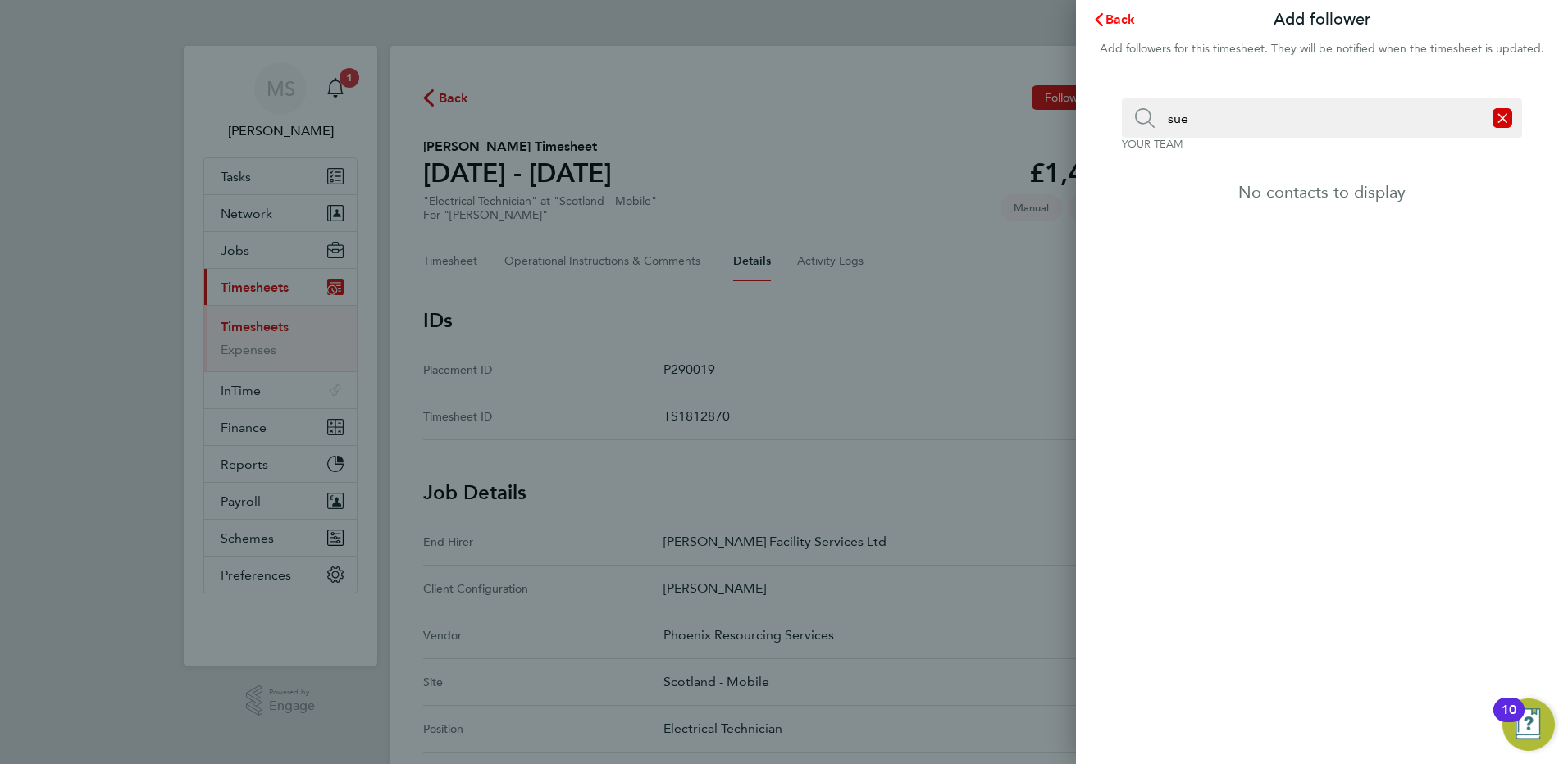
click at [1108, 18] on span "Back" at bounding box center [1121, 19] width 31 height 16
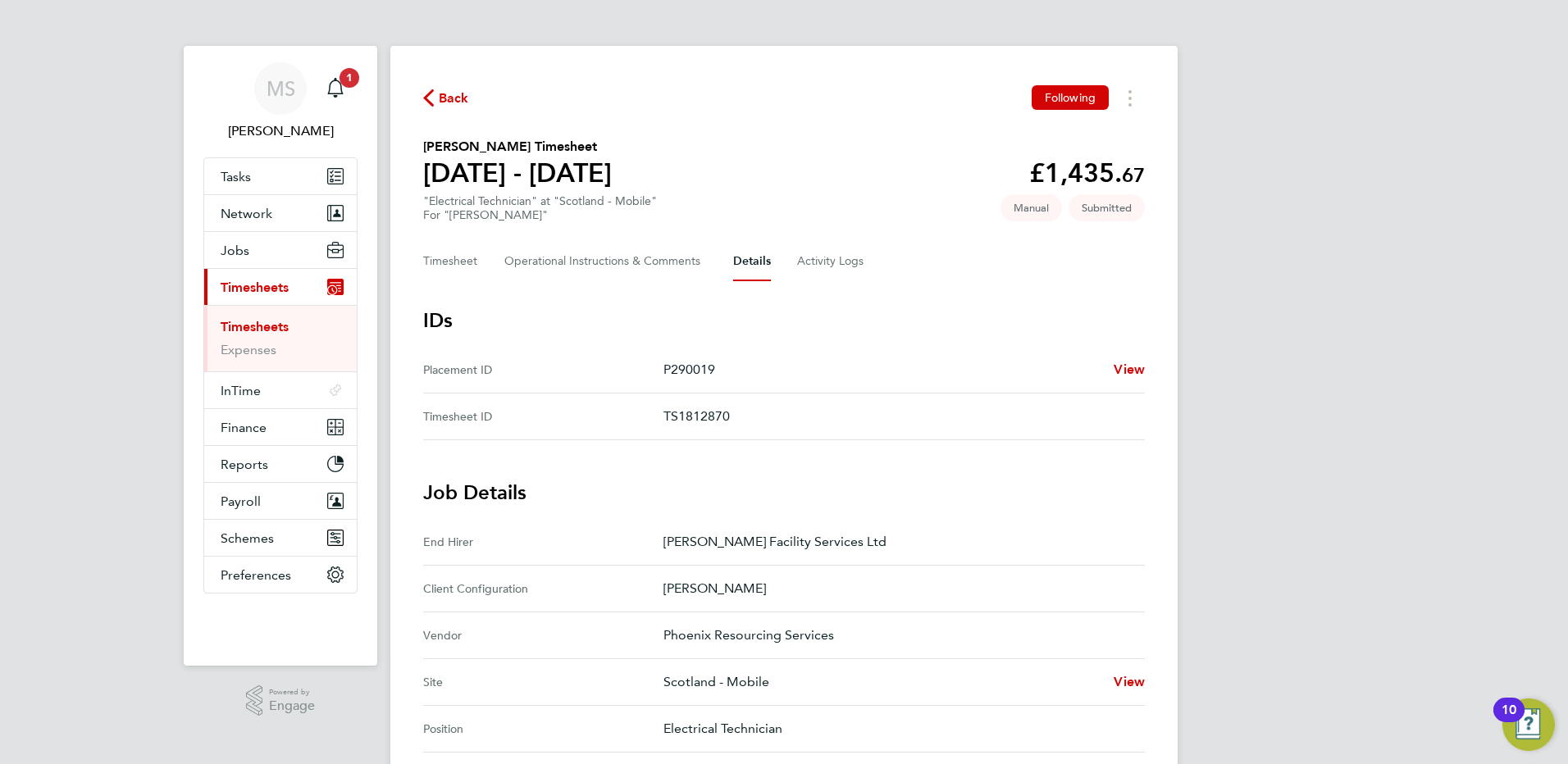
click at [260, 320] on link "Timesheets" at bounding box center [254, 327] width 68 height 16
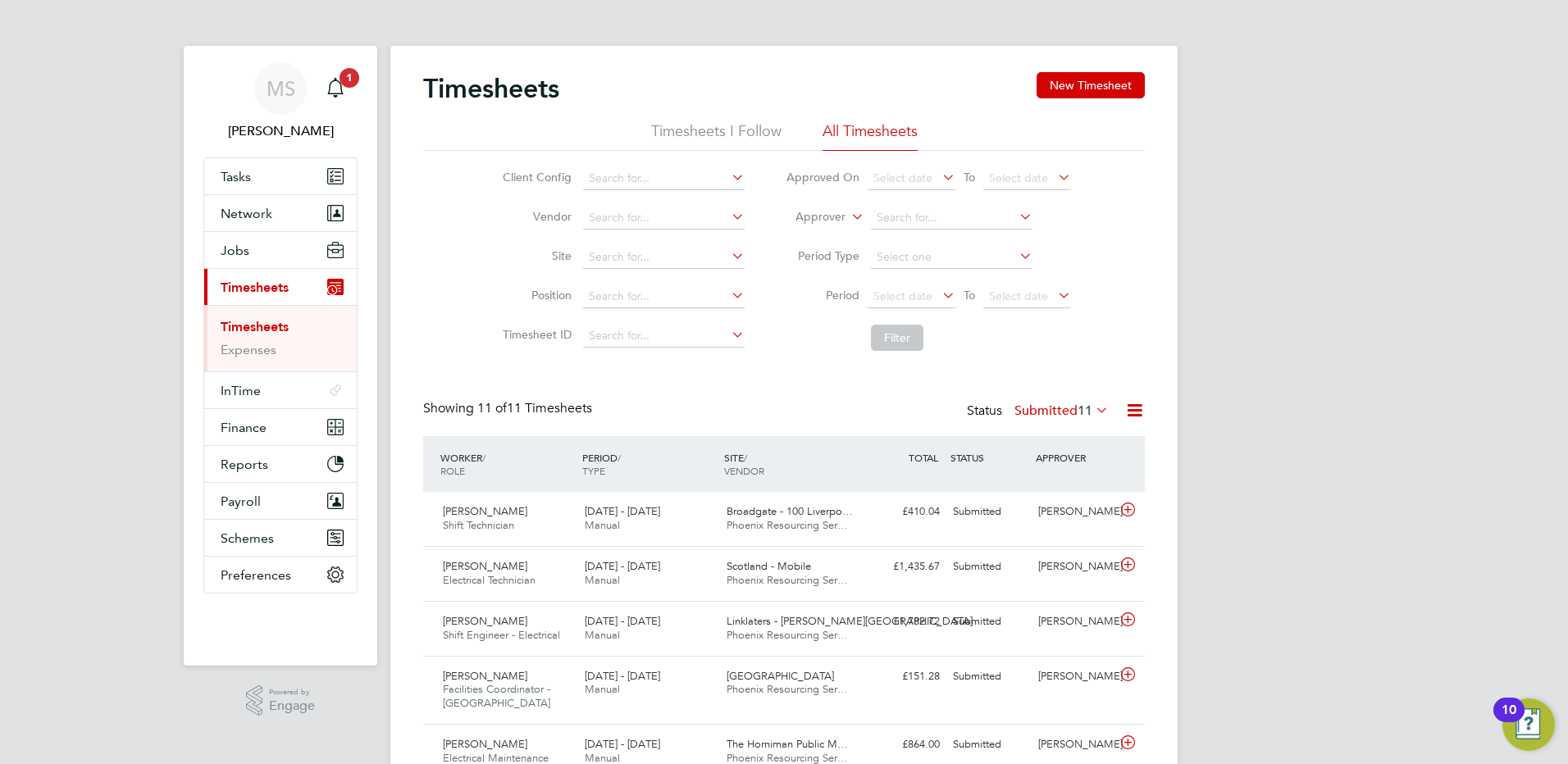
click at [720, 135] on li "Timesheets I Follow" at bounding box center [716, 136] width 131 height 30
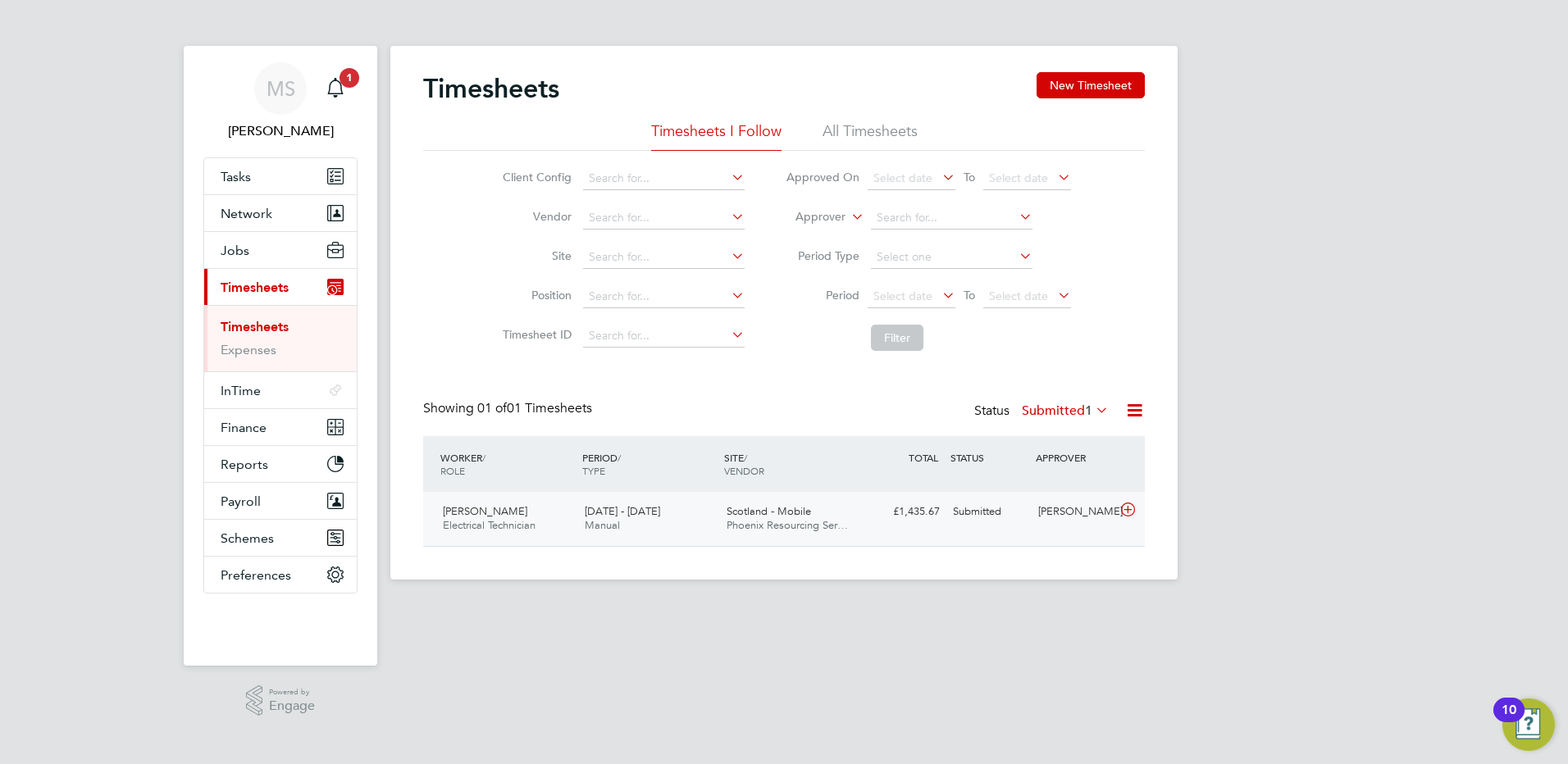
click at [691, 518] on div "[DATE] - [DATE] Manual" at bounding box center [649, 518] width 142 height 41
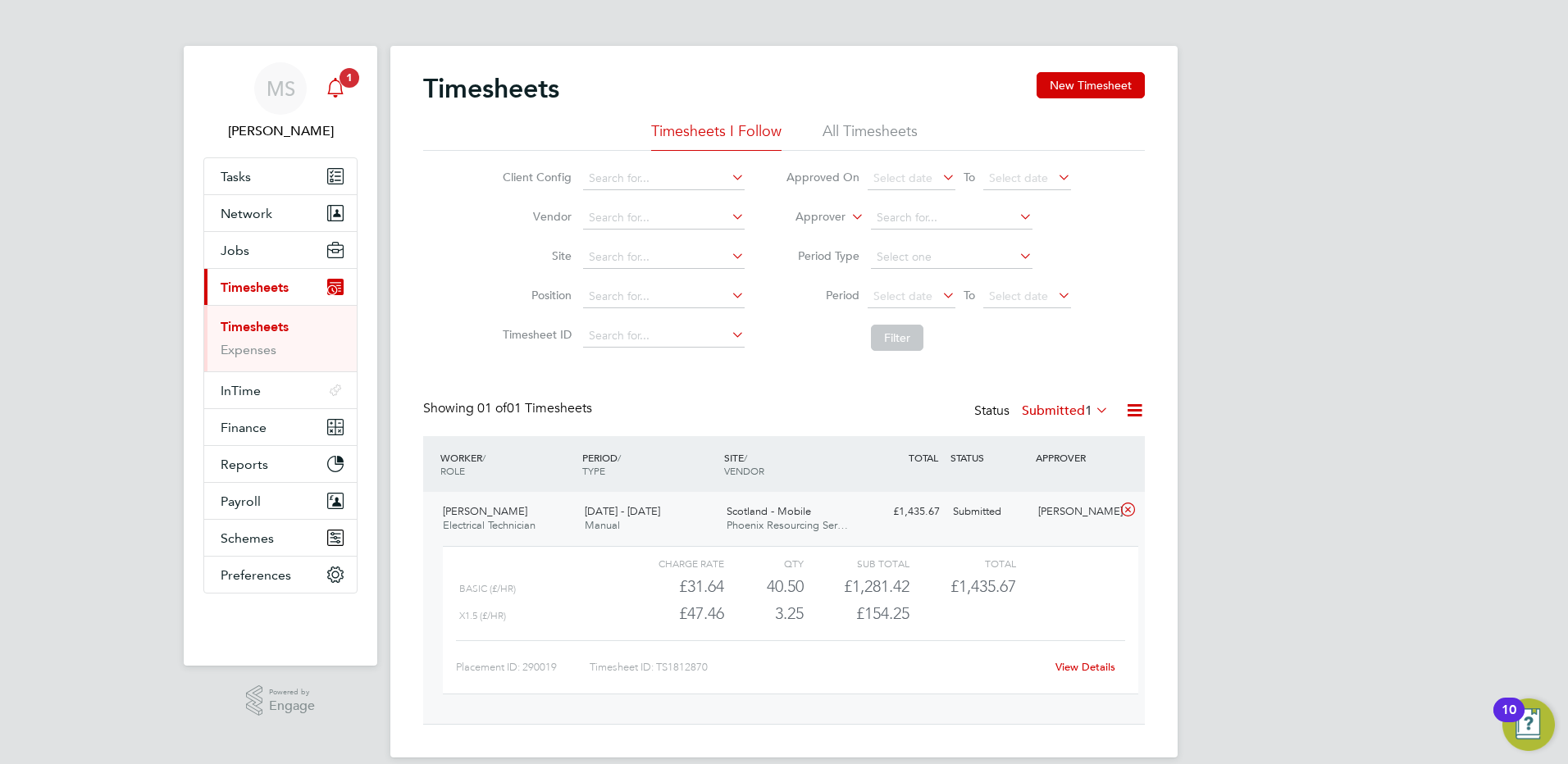
click at [337, 94] on icon "Main navigation" at bounding box center [335, 86] width 16 height 17
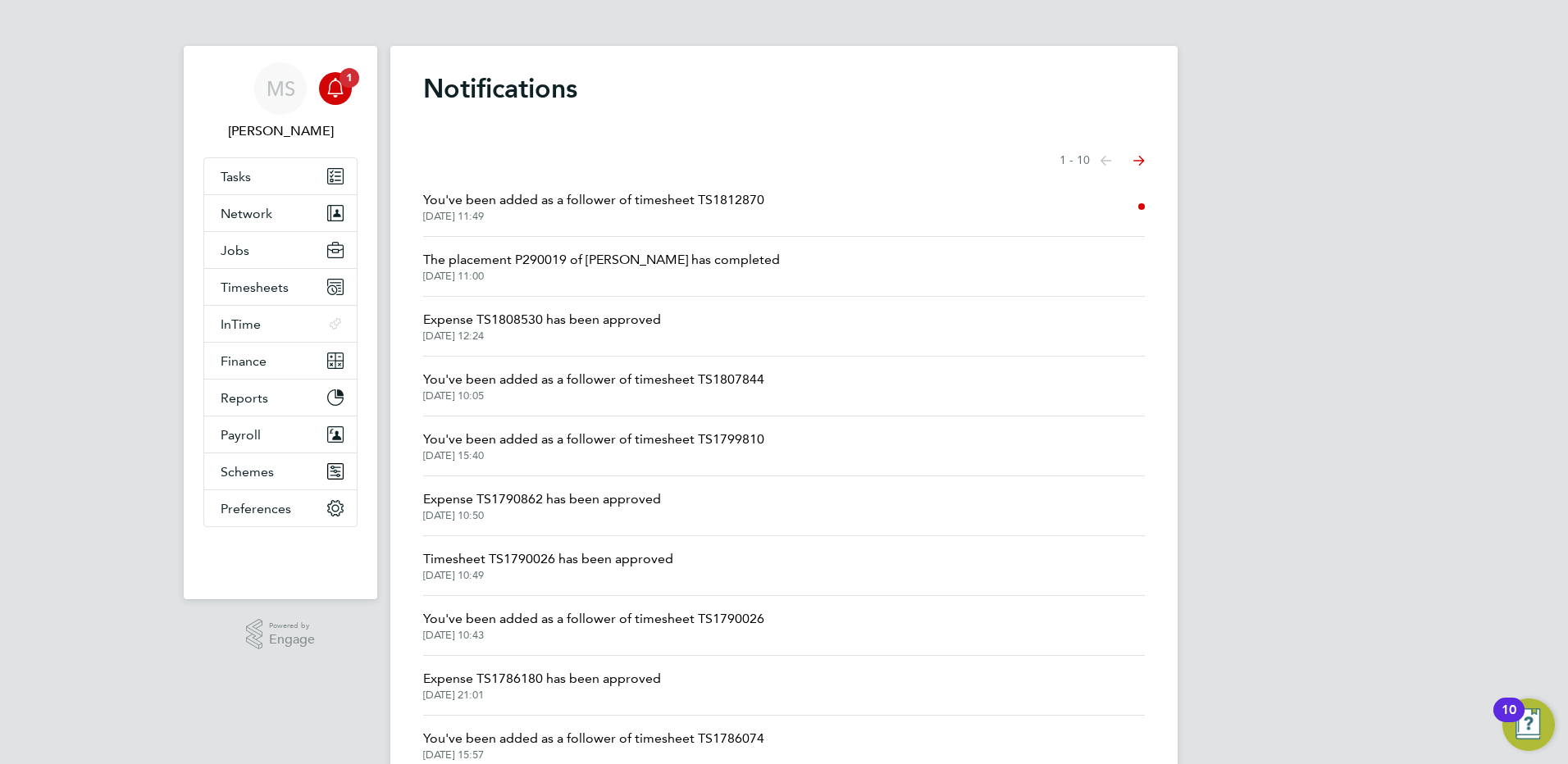
click at [968, 203] on li "You've been added as a follower of timesheet TS1812870 [DATE] 11:49" at bounding box center [784, 207] width 722 height 60
click at [283, 127] on span "[PERSON_NAME]" at bounding box center [281, 131] width 154 height 19
